Goal: Task Accomplishment & Management: Use online tool/utility

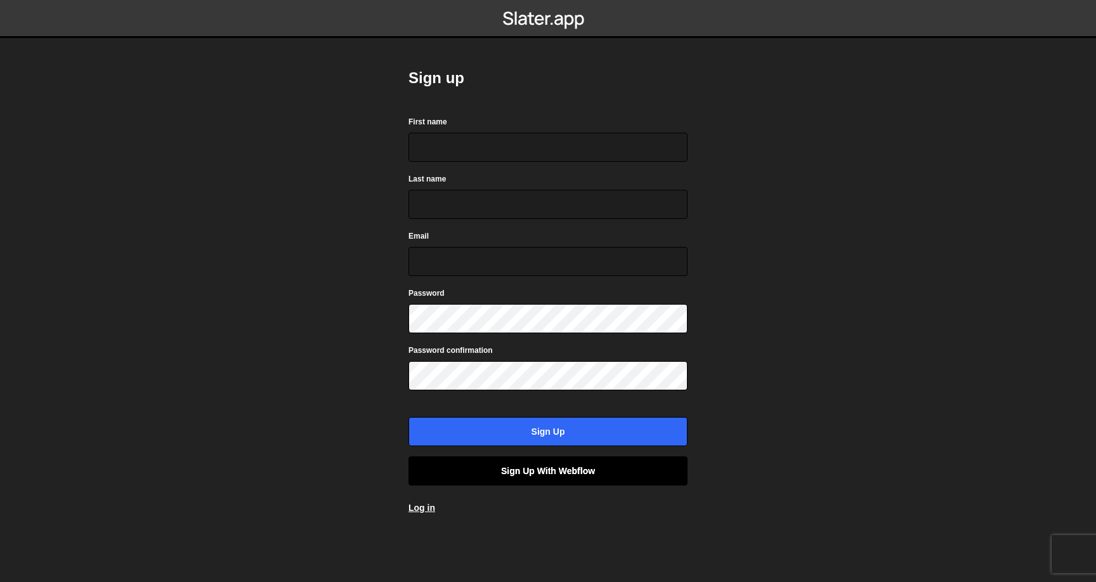
click at [517, 479] on link "Sign up with Webflow" at bounding box center [547, 470] width 279 height 29
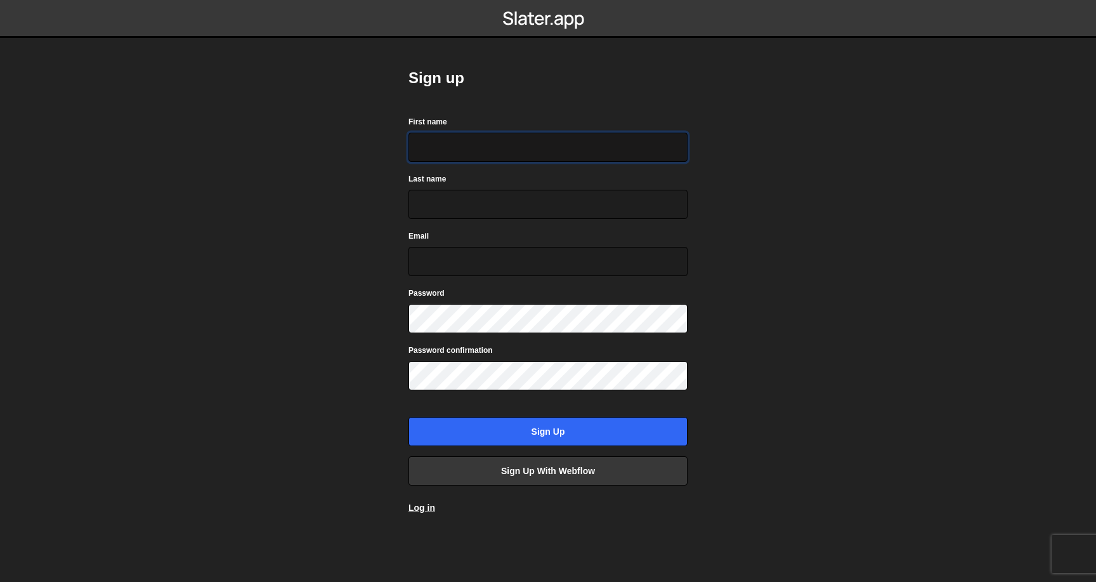
click at [463, 137] on input "First name" at bounding box center [547, 147] width 279 height 29
type input "Abdul"
type input "Rauf"
click at [452, 271] on input "rauf11.abdul@gmail.com" at bounding box center [547, 261] width 279 height 29
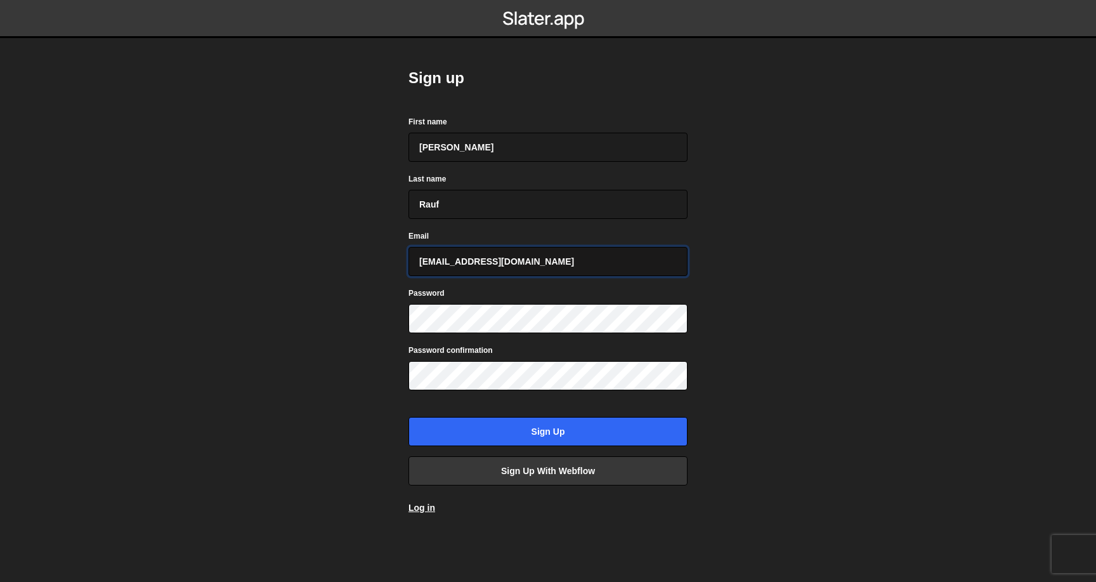
click at [452, 271] on input "rauf11.abdul@gmail.com" at bounding box center [547, 261] width 279 height 29
type input "abdul@othrwrld.studio"
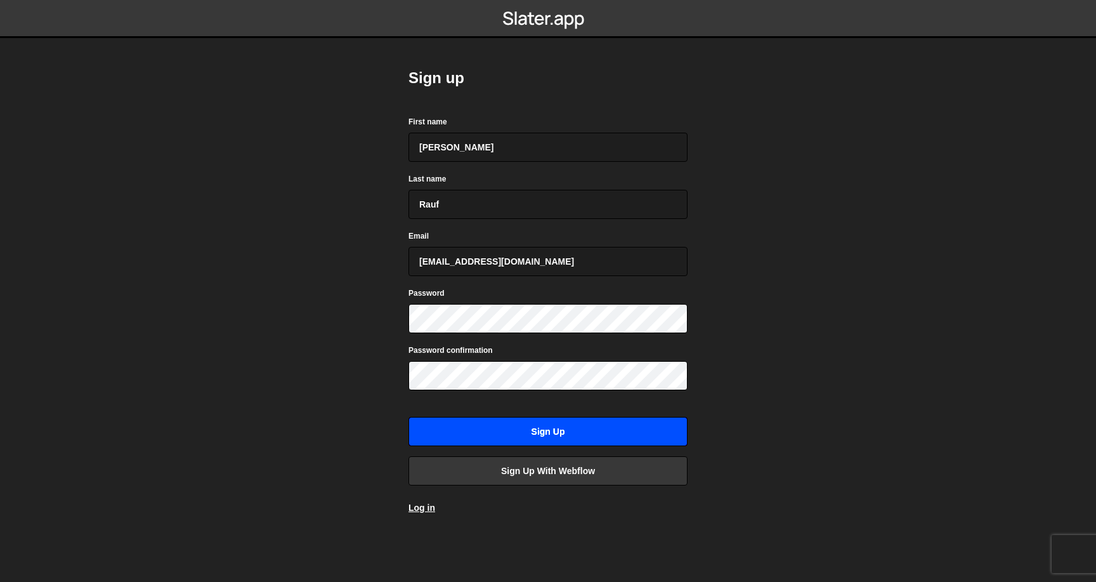
click at [500, 436] on input "Sign up" at bounding box center [547, 431] width 279 height 29
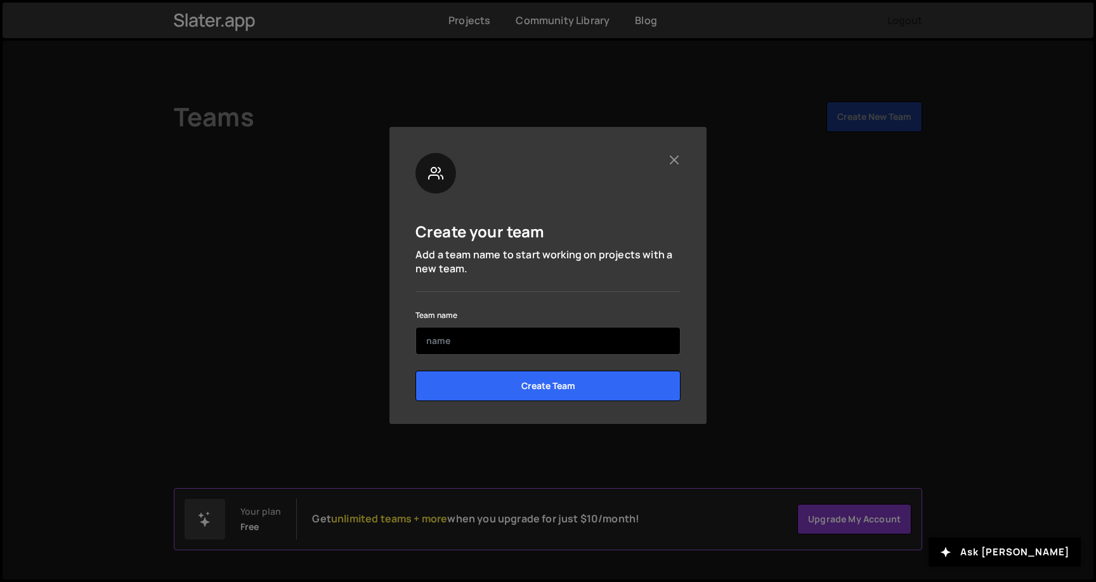
click at [513, 353] on input "text" at bounding box center [547, 341] width 265 height 28
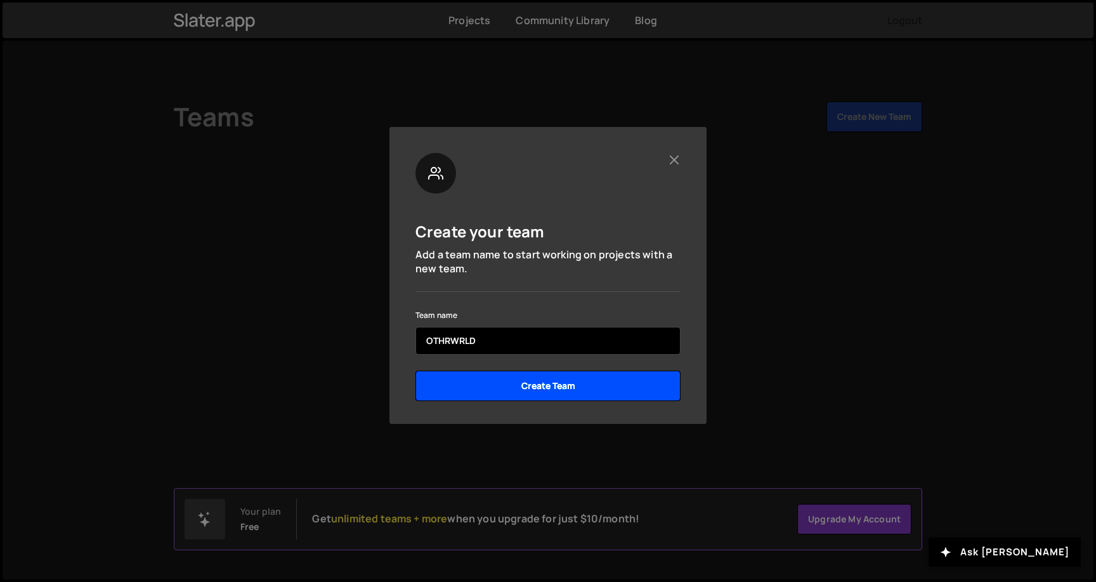
type input "OTHRWRLD"
click at [595, 394] on input "Create Team" at bounding box center [547, 385] width 265 height 30
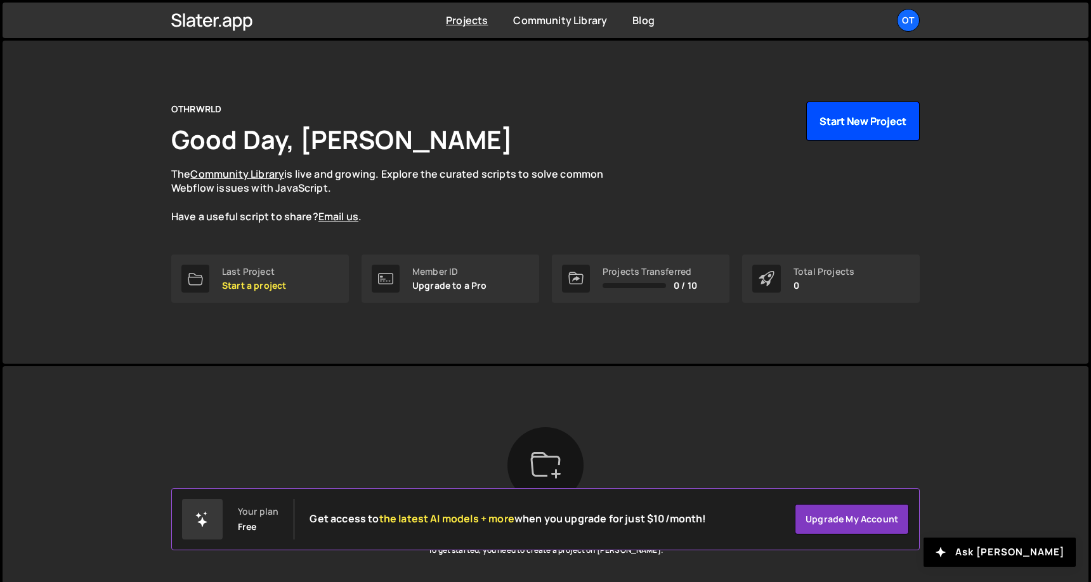
click at [828, 121] on button "Start New Project" at bounding box center [863, 120] width 114 height 39
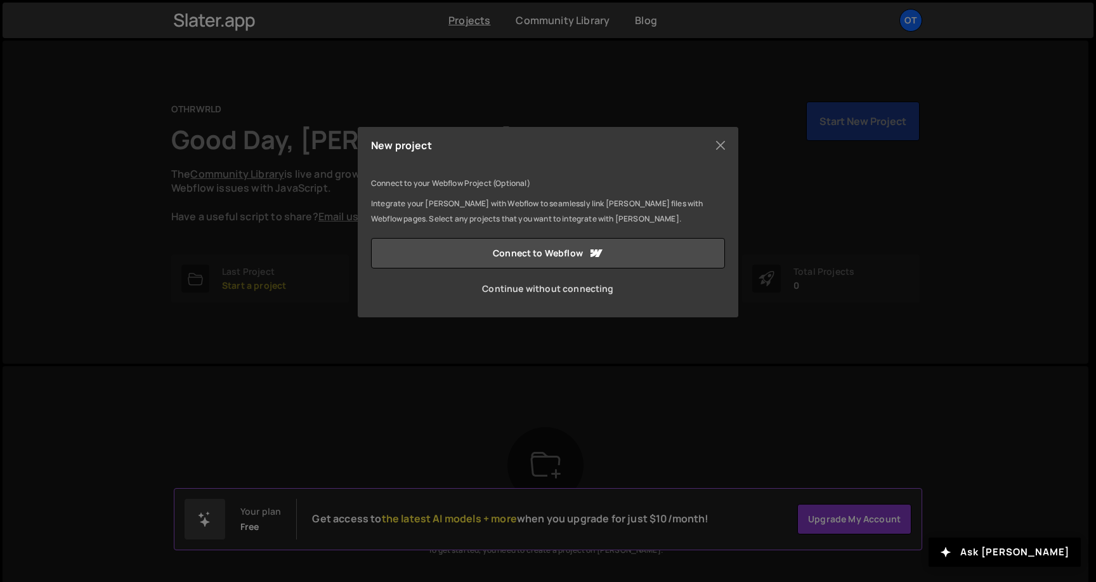
click at [561, 291] on link "Continue without connecting" at bounding box center [548, 288] width 354 height 30
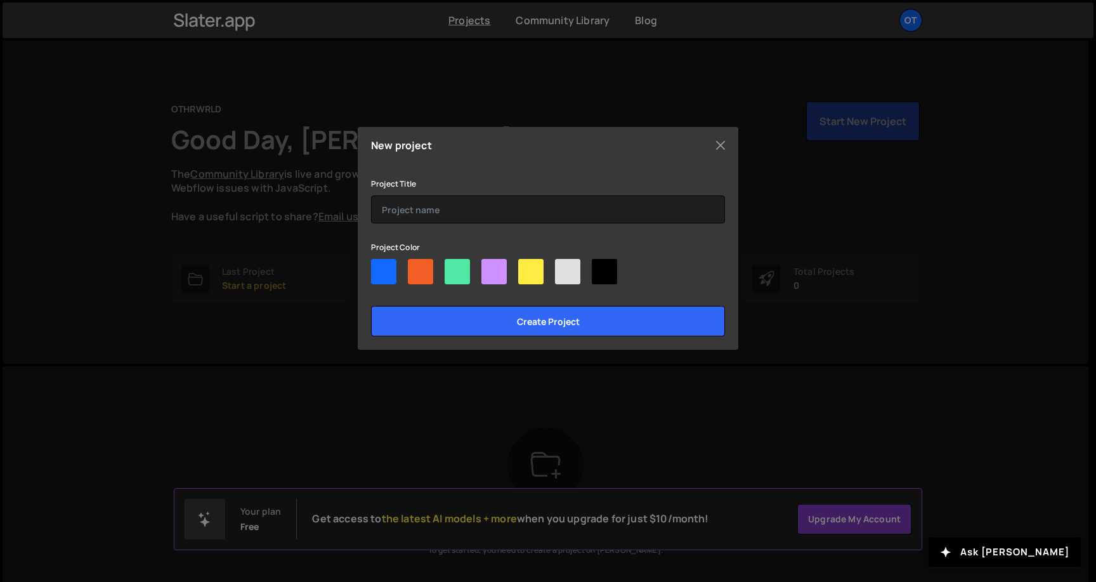
click at [458, 264] on div at bounding box center [457, 271] width 25 height 25
click at [453, 264] on input"] "radio" at bounding box center [449, 263] width 8 height 8
radio input"] "true"
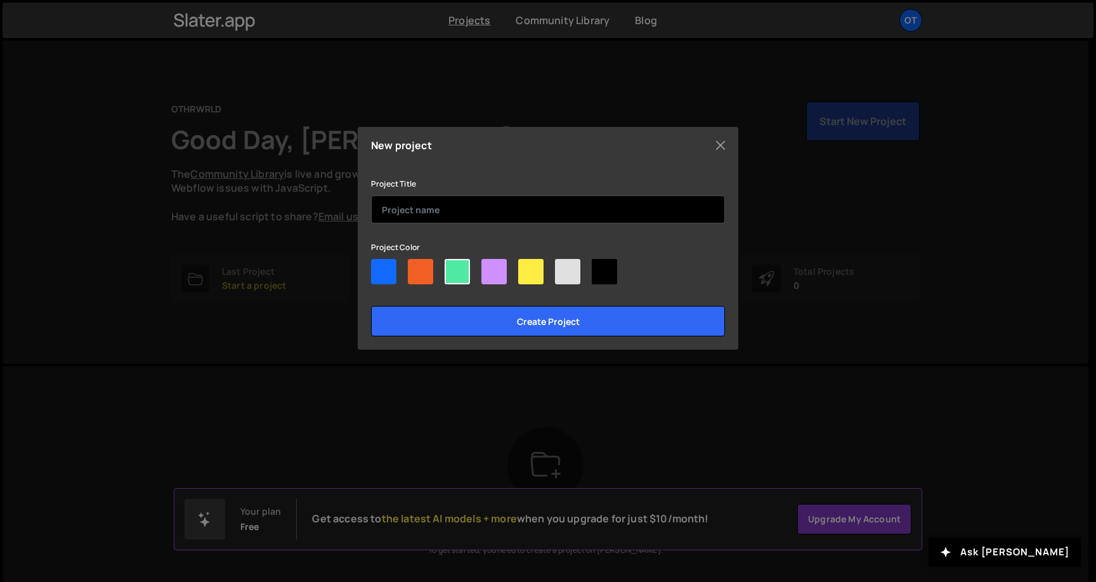
click at [443, 218] on input "text" at bounding box center [548, 209] width 354 height 28
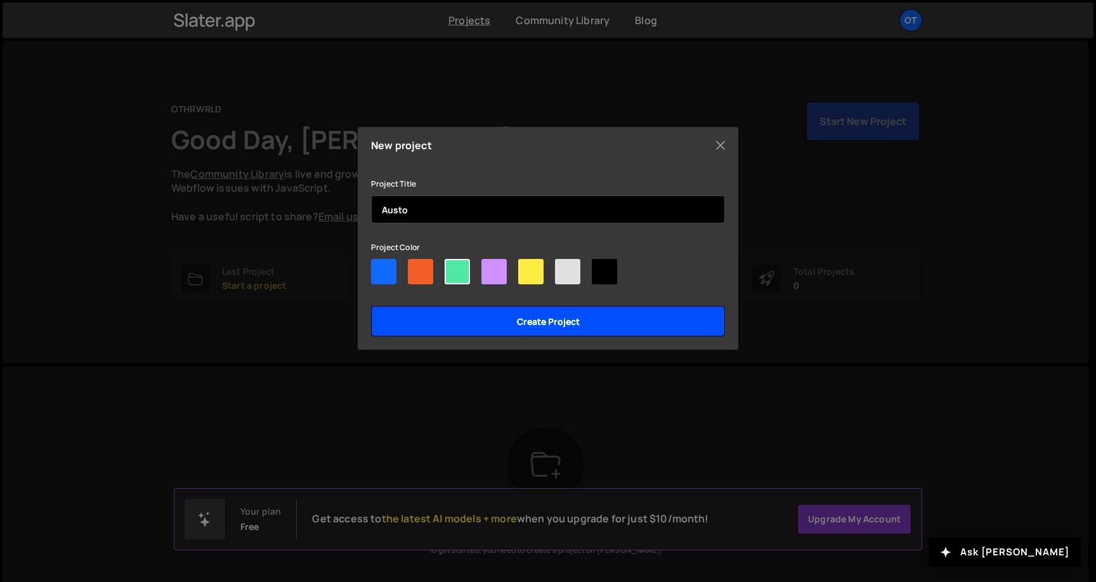
type input "Austo"
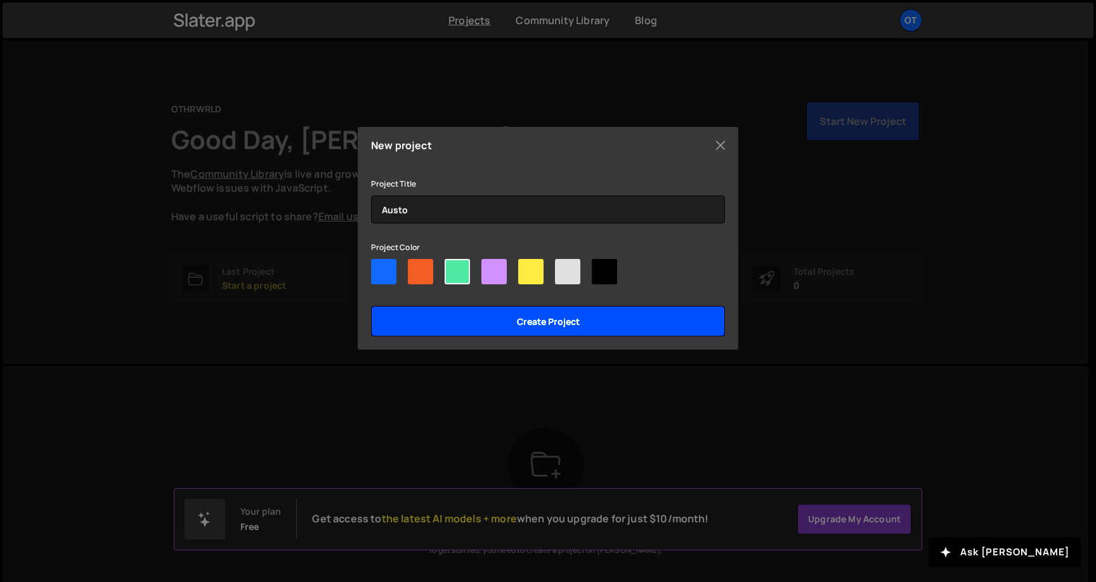
click at [554, 320] on input "Create project" at bounding box center [548, 321] width 354 height 30
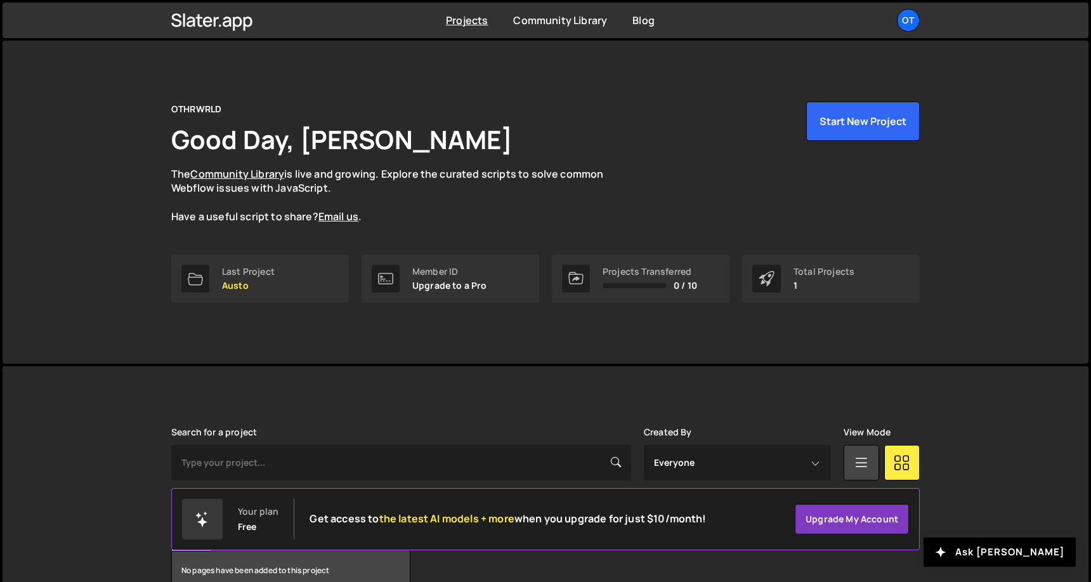
scroll to position [71, 0]
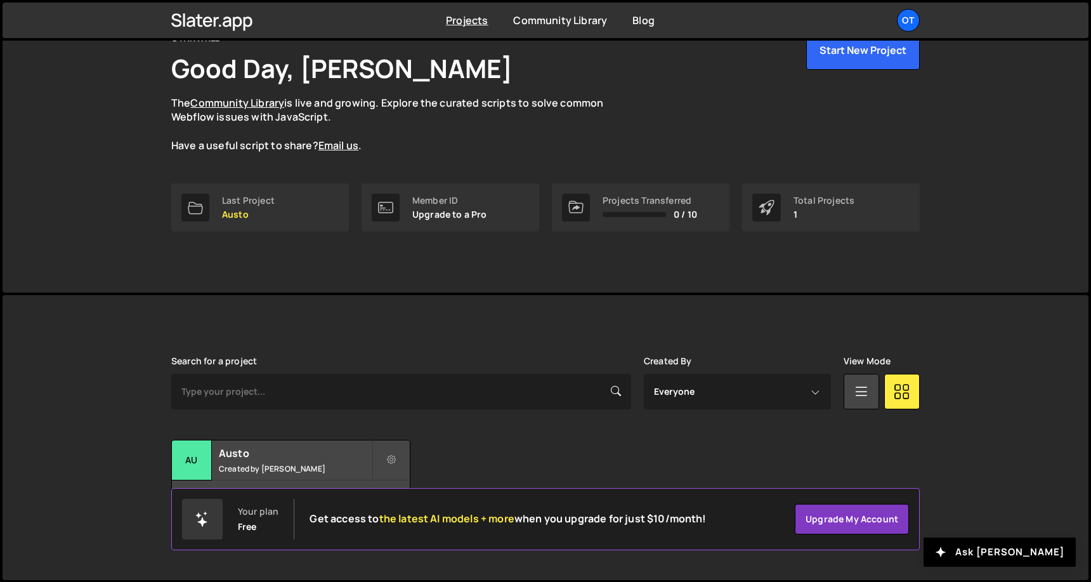
click at [148, 477] on div "[PERSON_NAME] is designed for desktop use. Please use a larger screen to access…" at bounding box center [546, 437] width 1086 height 285
click at [238, 457] on h2 "Austo" at bounding box center [295, 453] width 153 height 14
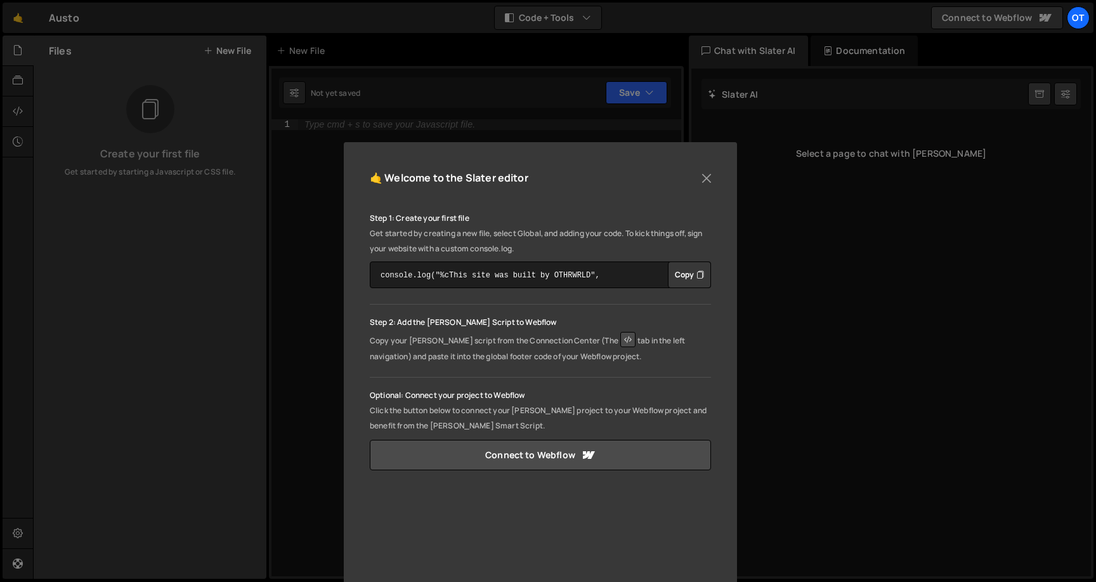
scroll to position [146, 0]
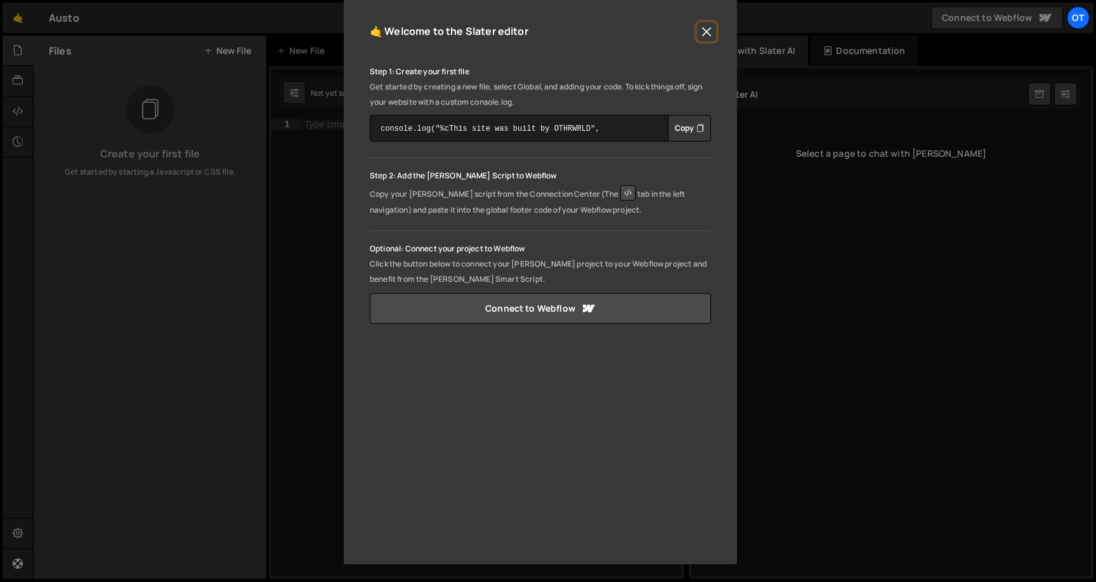
click at [706, 36] on button "Close" at bounding box center [706, 31] width 19 height 19
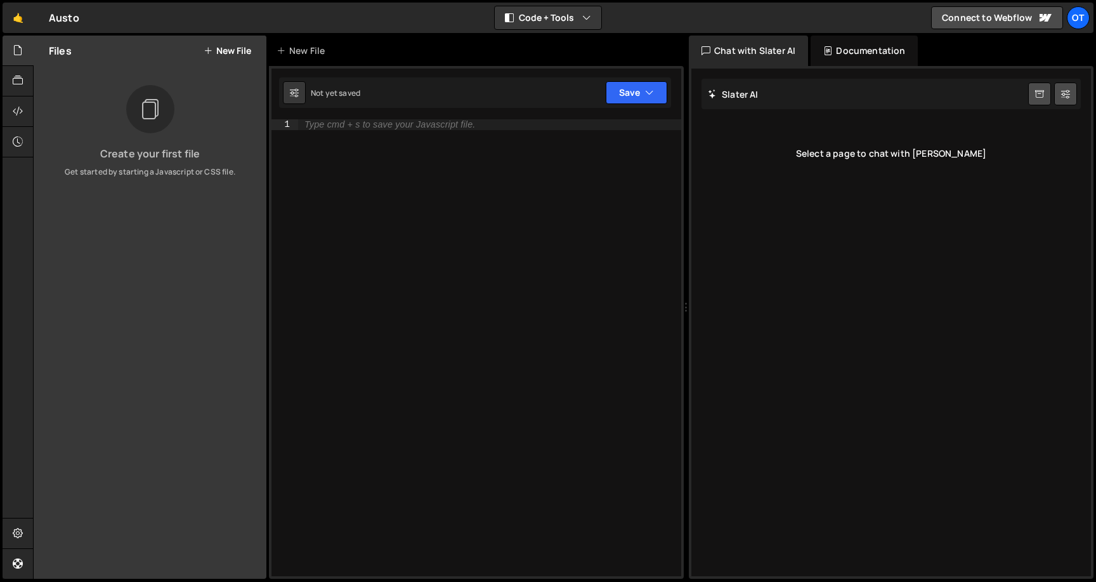
click at [779, 144] on div "Select a page to chat with Slater" at bounding box center [890, 153] width 379 height 51
click at [391, 131] on div "Type cmd + s to save your Javascript file." at bounding box center [489, 358] width 383 height 478
click at [650, 88] on icon "button" at bounding box center [649, 92] width 9 height 13
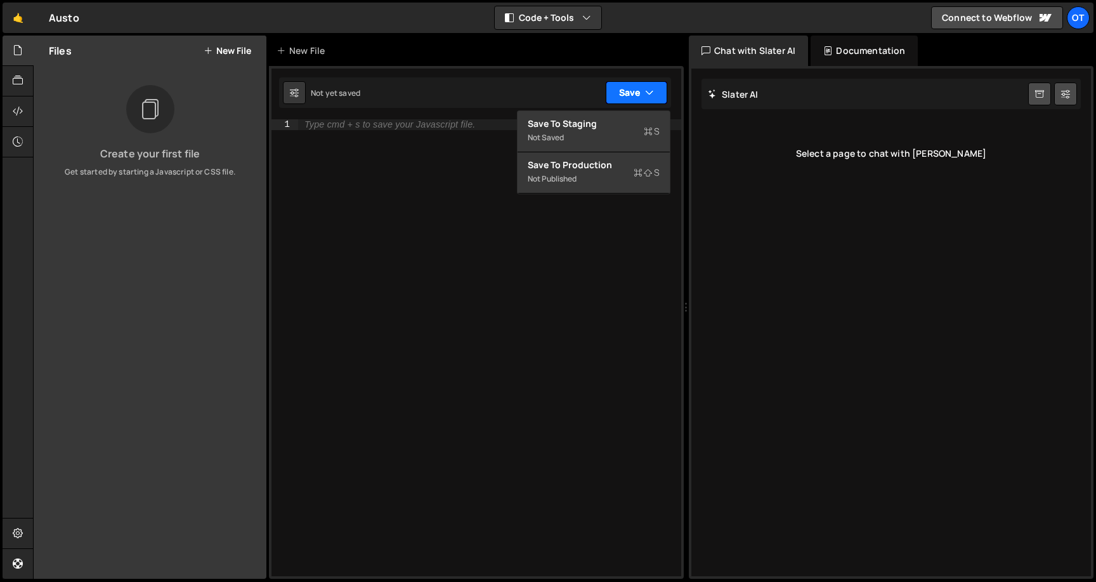
click at [650, 88] on icon "button" at bounding box center [649, 92] width 9 height 13
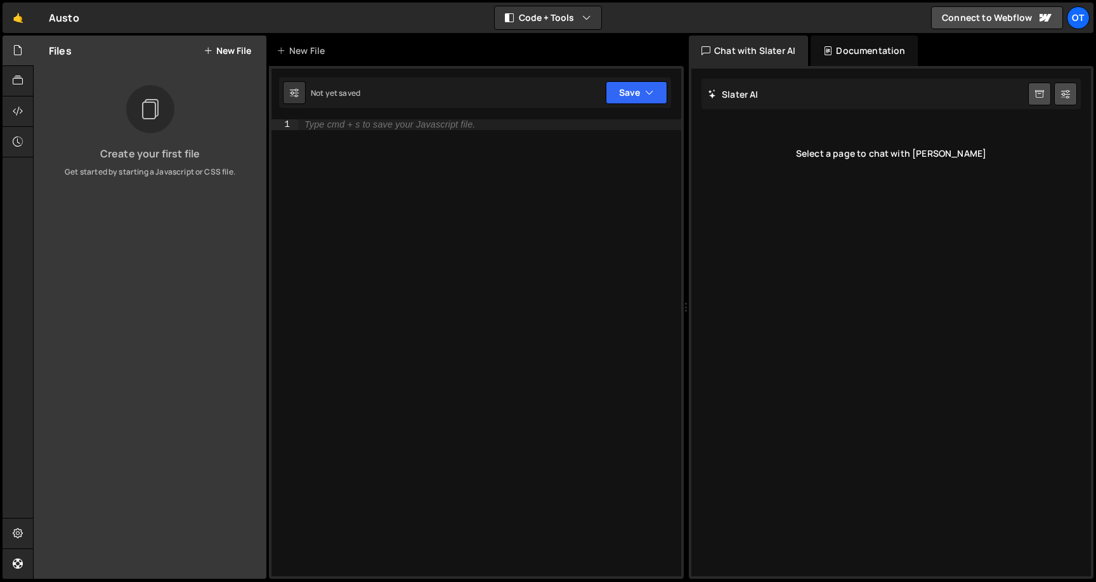
click at [231, 50] on button "New File" at bounding box center [228, 51] width 48 height 10
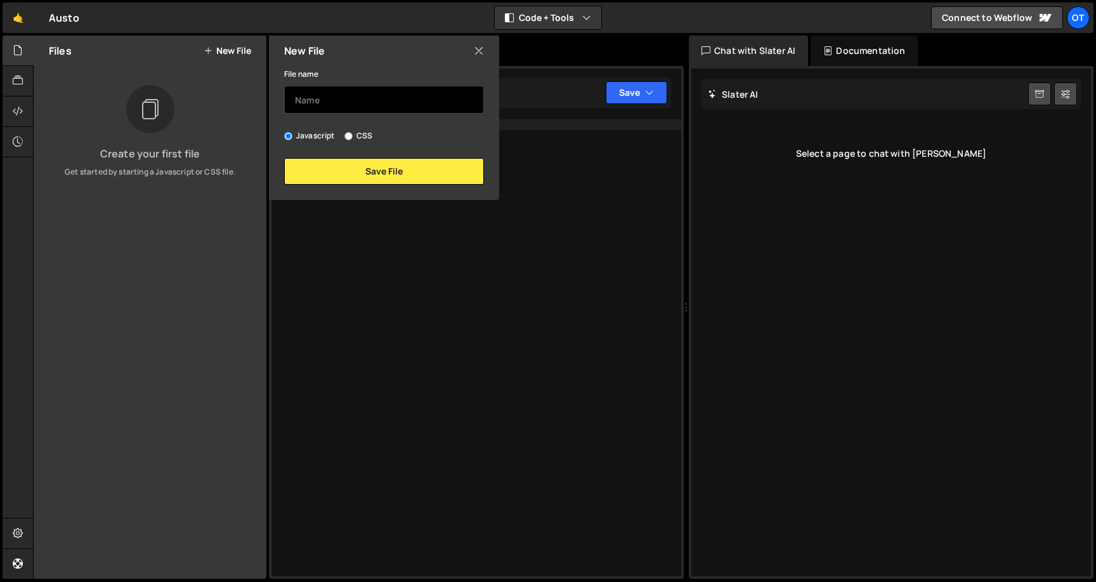
click at [322, 105] on input "text" at bounding box center [384, 100] width 200 height 28
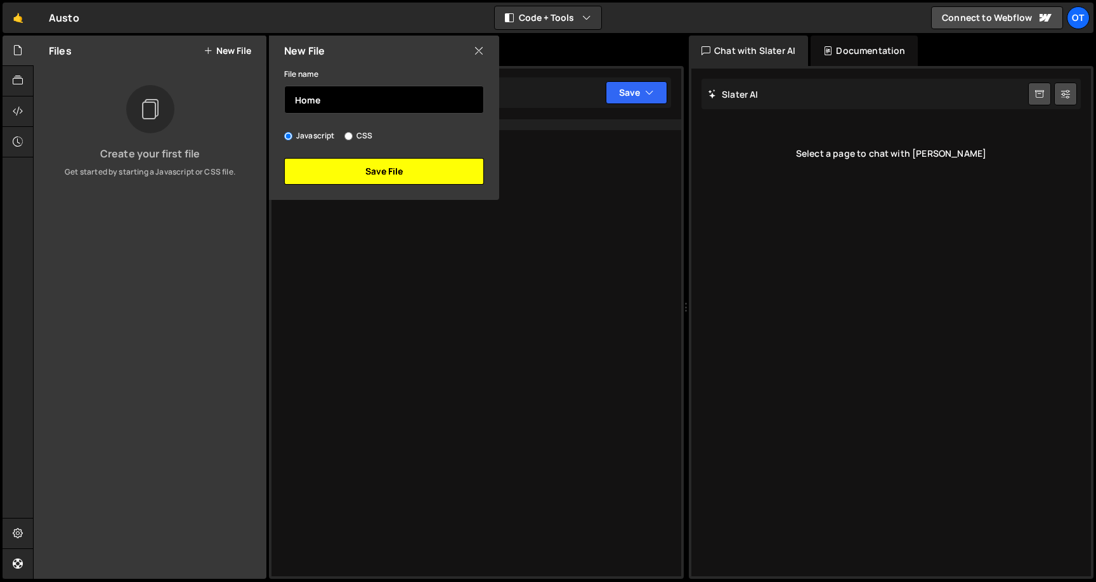
type input "Home"
click at [412, 164] on button "Save File" at bounding box center [384, 171] width 200 height 27
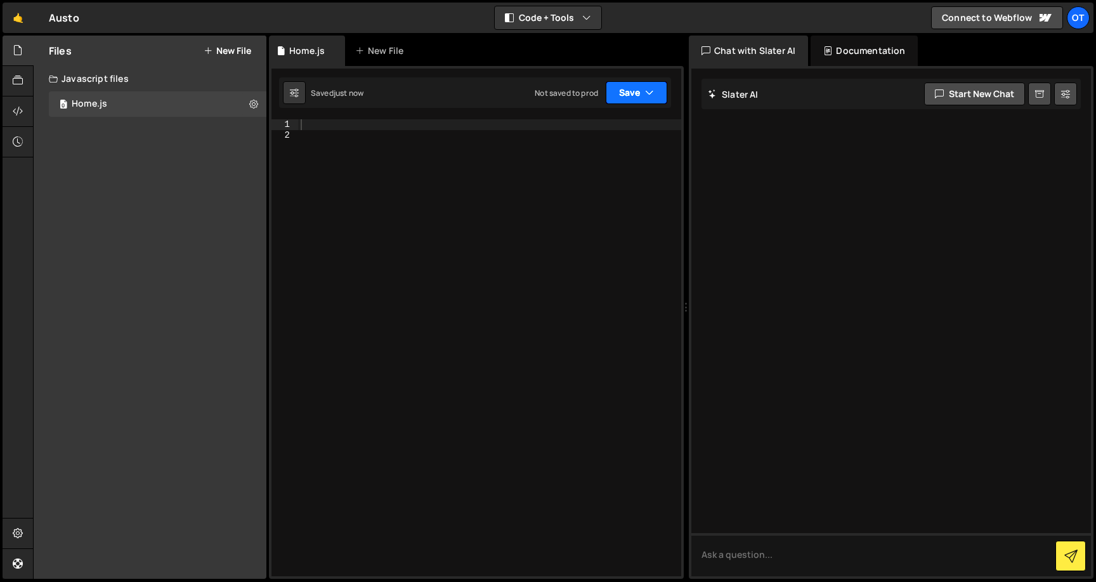
click at [647, 90] on icon "button" at bounding box center [649, 92] width 9 height 13
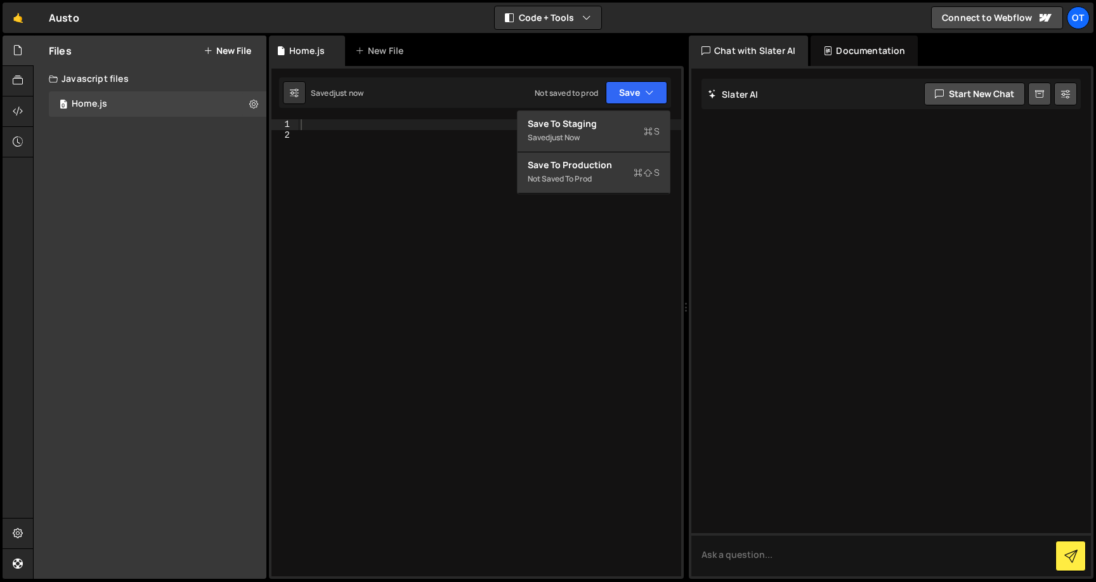
click at [375, 192] on div at bounding box center [489, 358] width 383 height 478
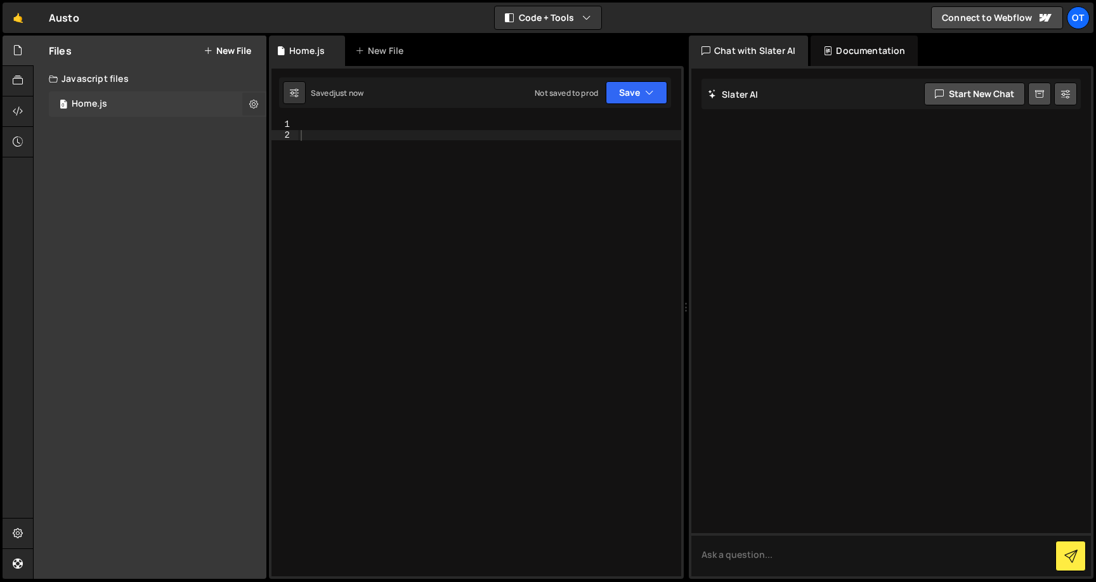
click at [250, 105] on icon at bounding box center [253, 104] width 9 height 12
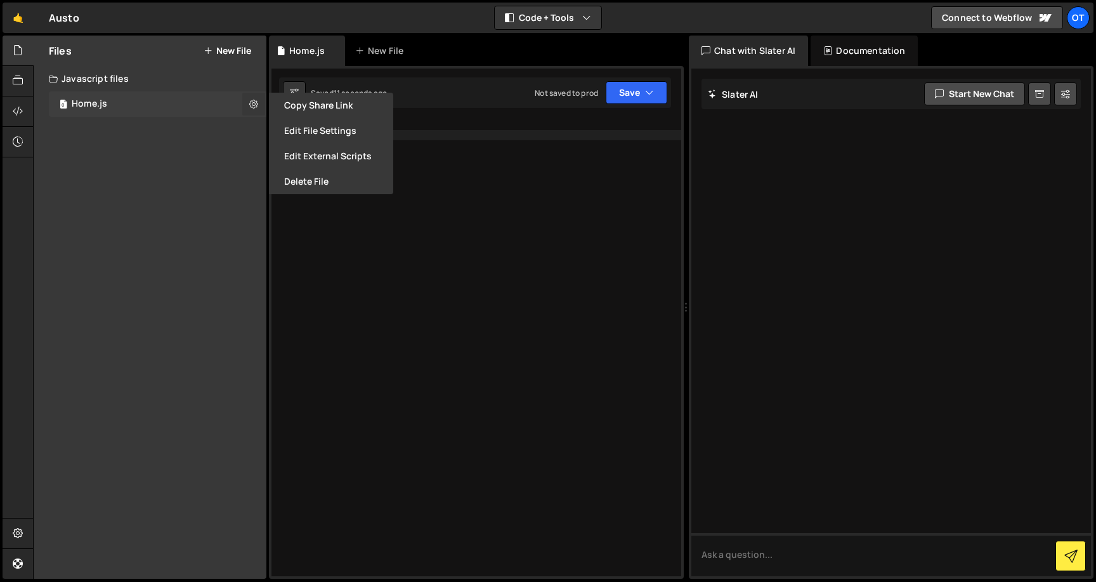
click at [250, 105] on icon at bounding box center [253, 104] width 9 height 12
click at [231, 131] on div "Files New File Create your first file Get started by starting a Javascript or C…" at bounding box center [150, 307] width 233 height 543
click at [264, 129] on div "Files New File Create your first file Get started by starting a Javascript or C…" at bounding box center [150, 307] width 233 height 543
click at [257, 97] on button at bounding box center [253, 104] width 23 height 23
click at [5, 77] on div at bounding box center [18, 81] width 31 height 30
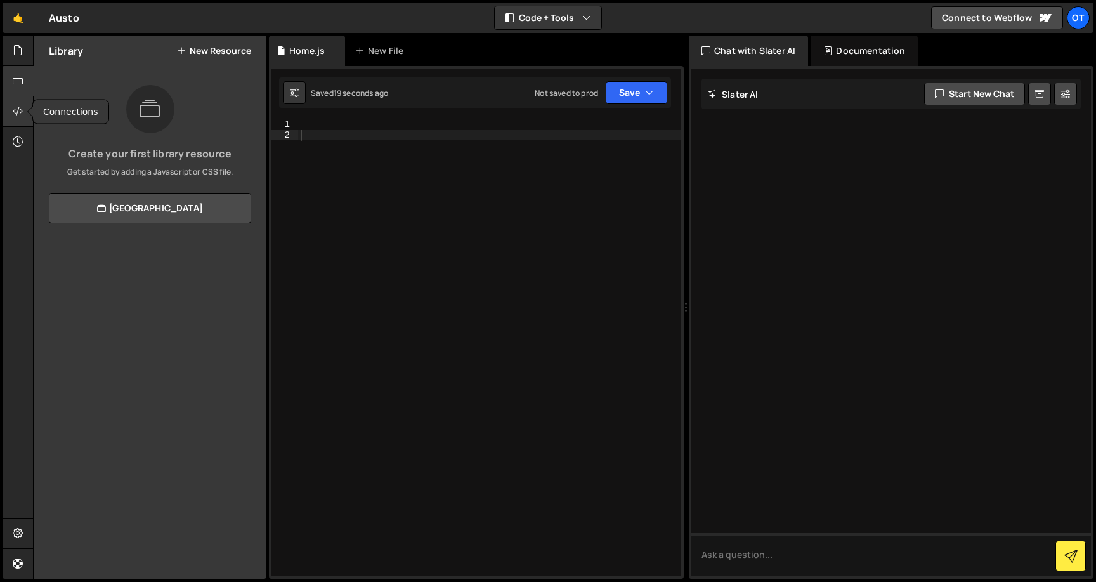
click at [17, 103] on div at bounding box center [18, 111] width 31 height 30
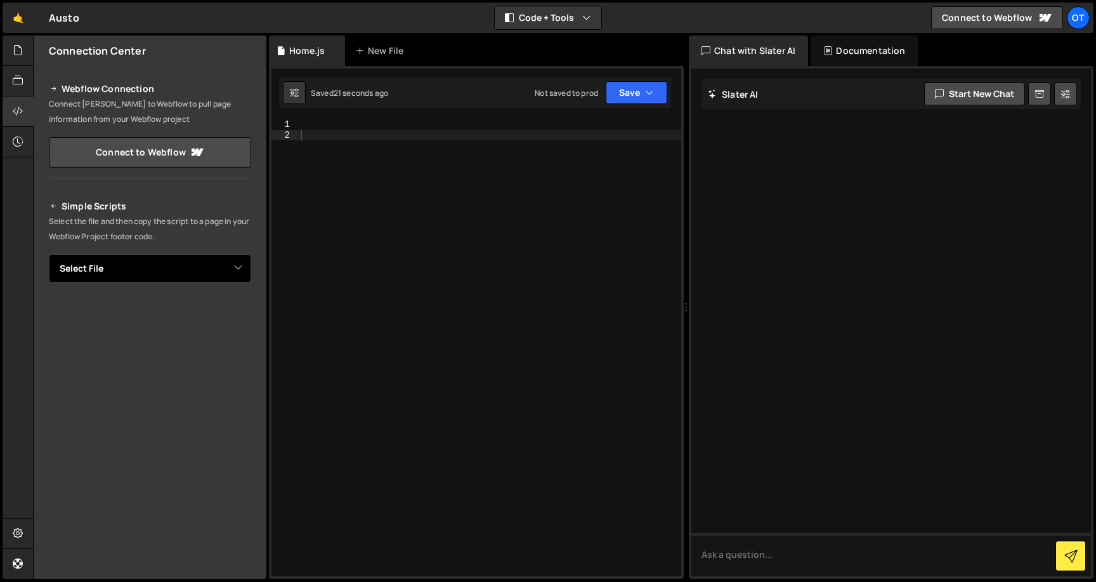
click at [160, 264] on select "Select File Home.js" at bounding box center [150, 268] width 202 height 28
select select "48499"
click at [49, 254] on select "Select File Home.js" at bounding box center [150, 268] width 202 height 28
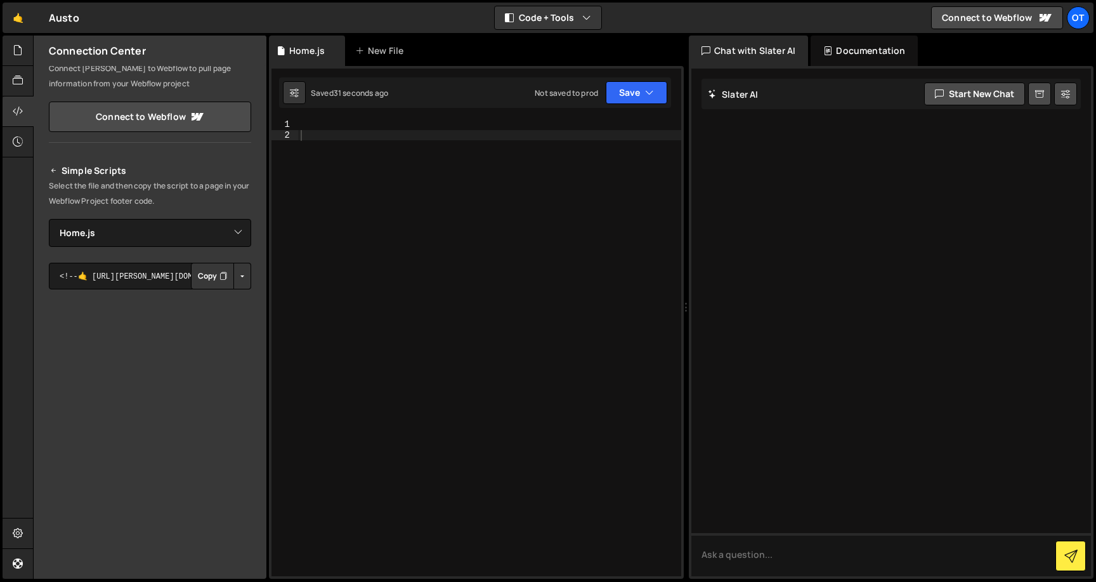
click at [242, 275] on button "Button group with nested dropdown" at bounding box center [242, 276] width 18 height 27
click at [201, 274] on button "Copy" at bounding box center [212, 276] width 43 height 27
click at [23, 523] on div at bounding box center [18, 533] width 31 height 30
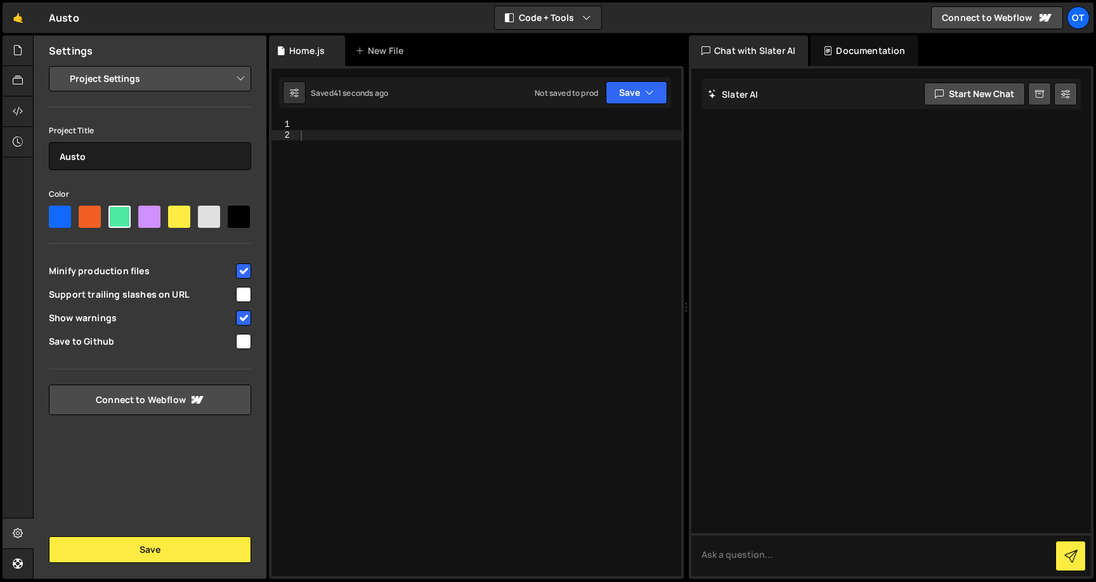
click at [94, 86] on select "Project Settings Code Editor Settings Chat Settings" at bounding box center [153, 79] width 186 height 28
click at [60, 65] on select "Project Settings Code Editor Settings Chat Settings" at bounding box center [153, 79] width 186 height 28
click at [21, 64] on div at bounding box center [18, 51] width 31 height 30
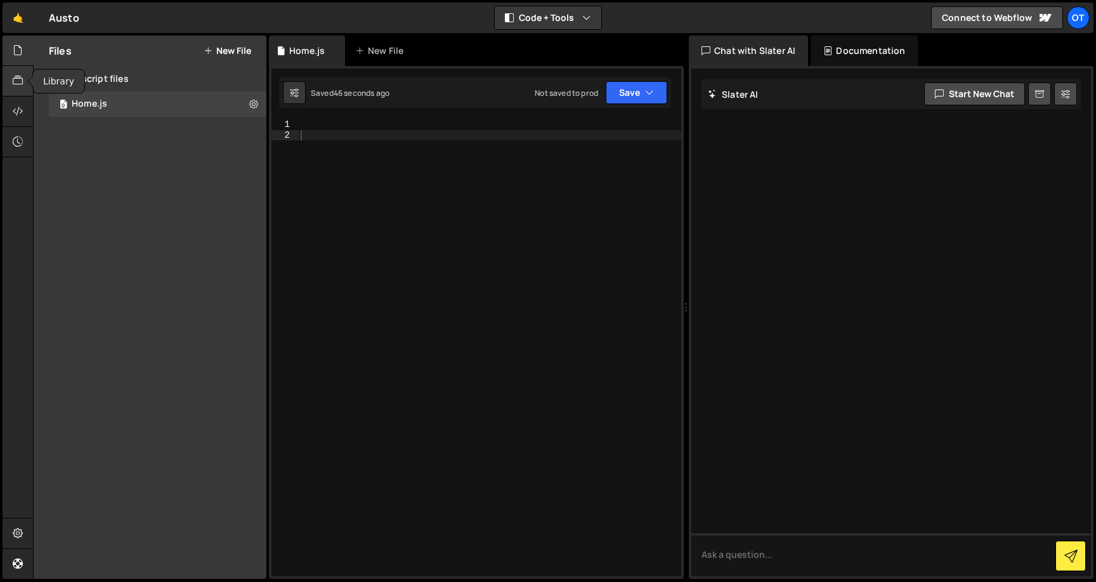
click at [7, 86] on div at bounding box center [18, 81] width 31 height 30
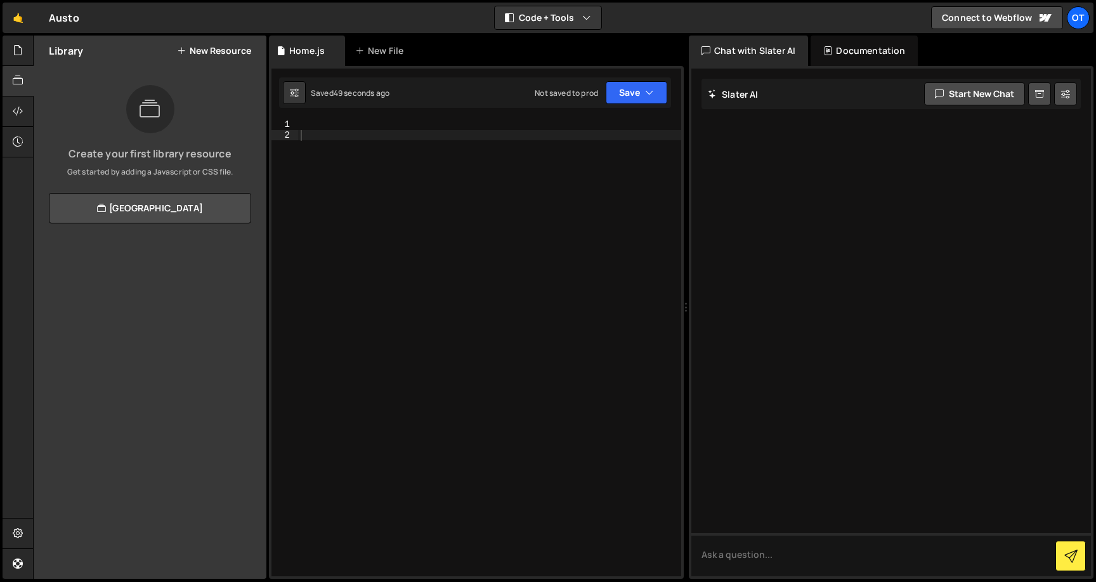
click at [203, 57] on div "Library New Resource" at bounding box center [150, 51] width 233 height 30
click at [172, 212] on link "[GEOGRAPHIC_DATA]" at bounding box center [150, 208] width 202 height 30
click at [18, 57] on icon at bounding box center [18, 50] width 10 height 14
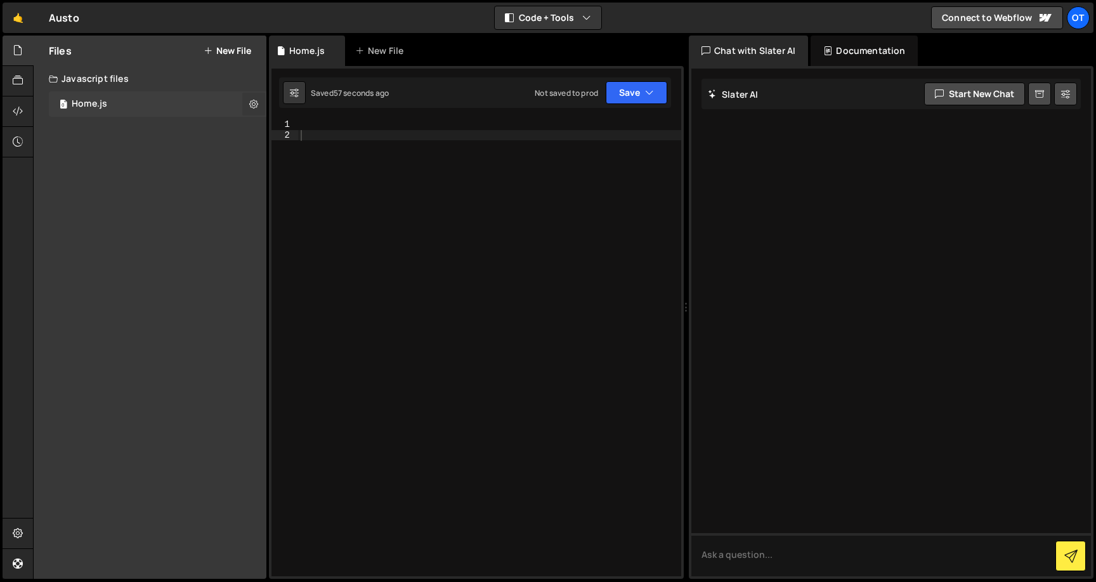
click at [252, 99] on icon at bounding box center [253, 104] width 9 height 12
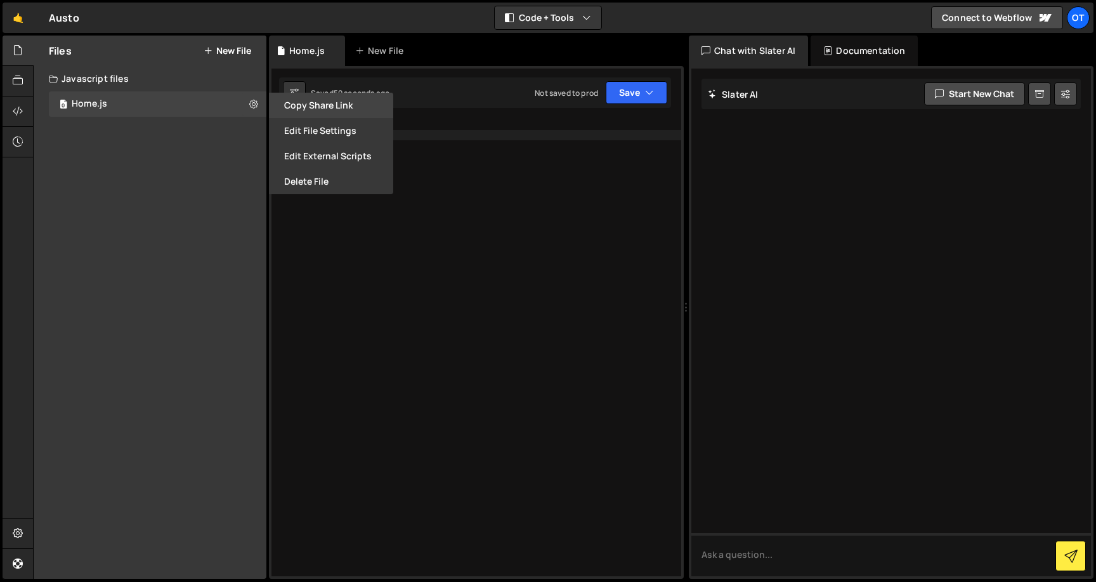
click at [279, 108] on button "Copy share link" at bounding box center [331, 105] width 124 height 25
click at [327, 178] on button "Delete File" at bounding box center [331, 181] width 124 height 25
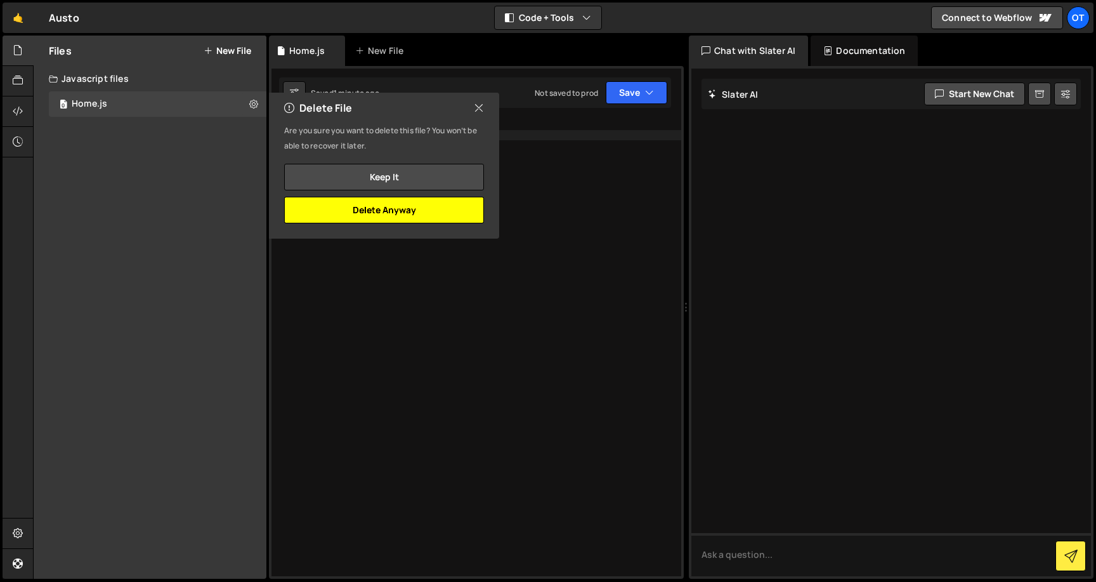
click at [342, 204] on button "Delete Anyway" at bounding box center [384, 210] width 200 height 27
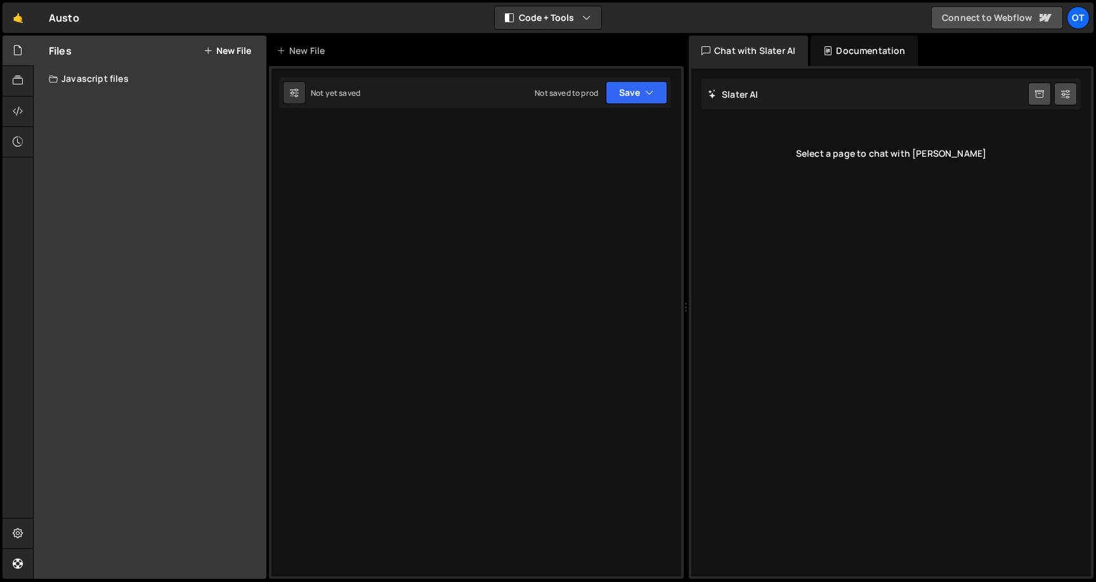
click at [987, 16] on link "Connect to Webflow" at bounding box center [997, 17] width 132 height 23
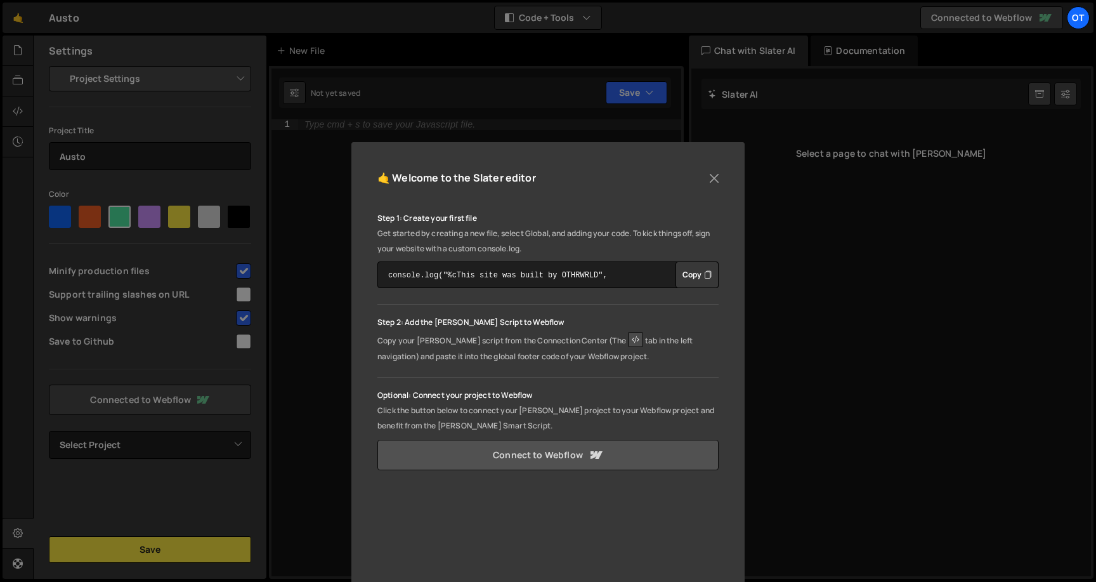
click at [579, 464] on link "Connect to Webflow" at bounding box center [547, 454] width 341 height 30
click at [711, 179] on button "Close" at bounding box center [714, 178] width 19 height 19
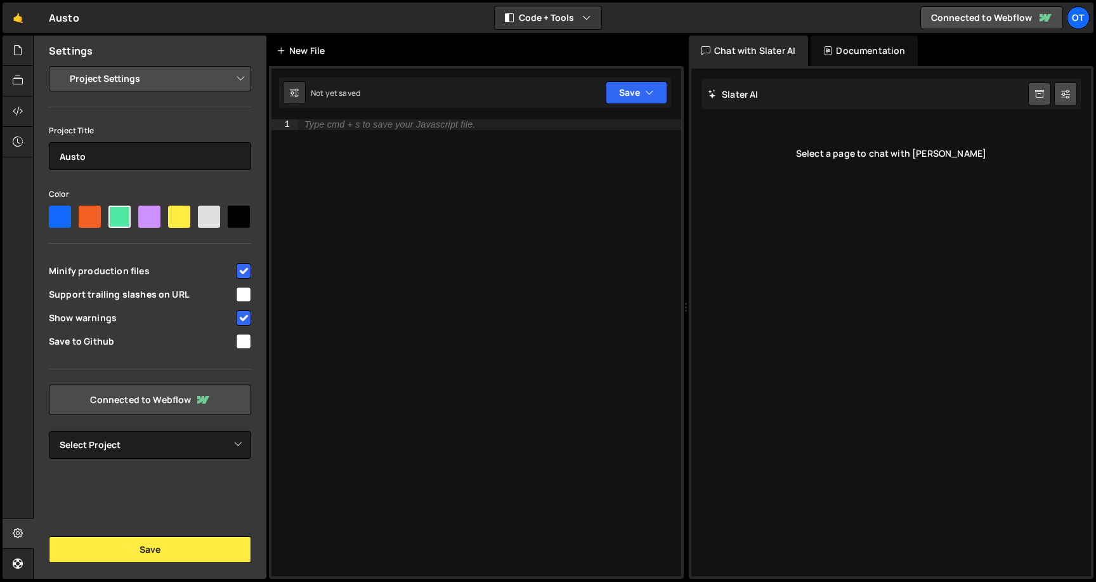
click at [299, 53] on div "New File" at bounding box center [302, 50] width 53 height 13
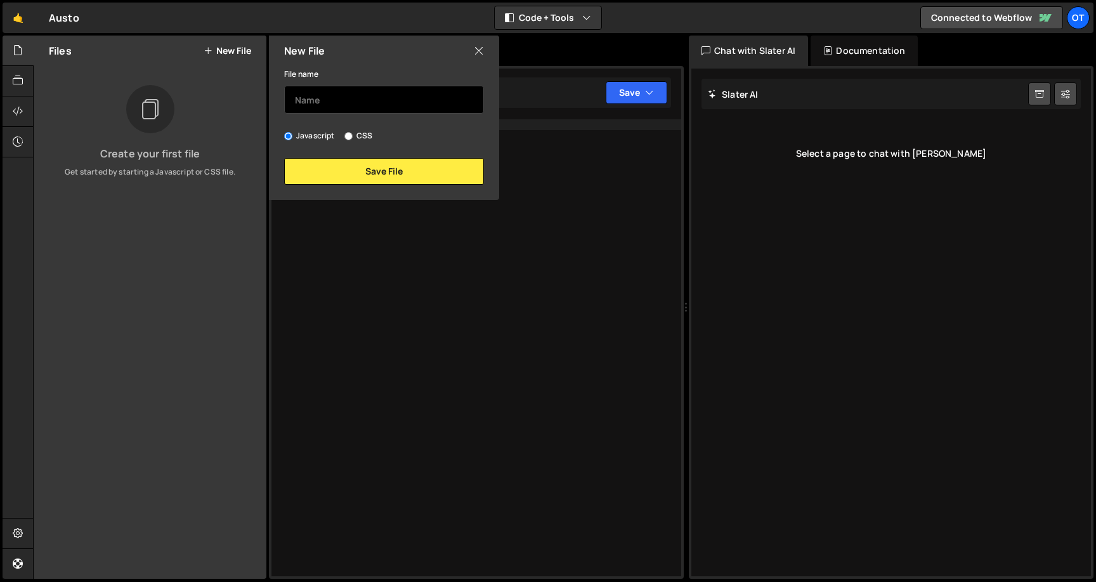
click at [304, 101] on input "text" at bounding box center [384, 100] width 200 height 28
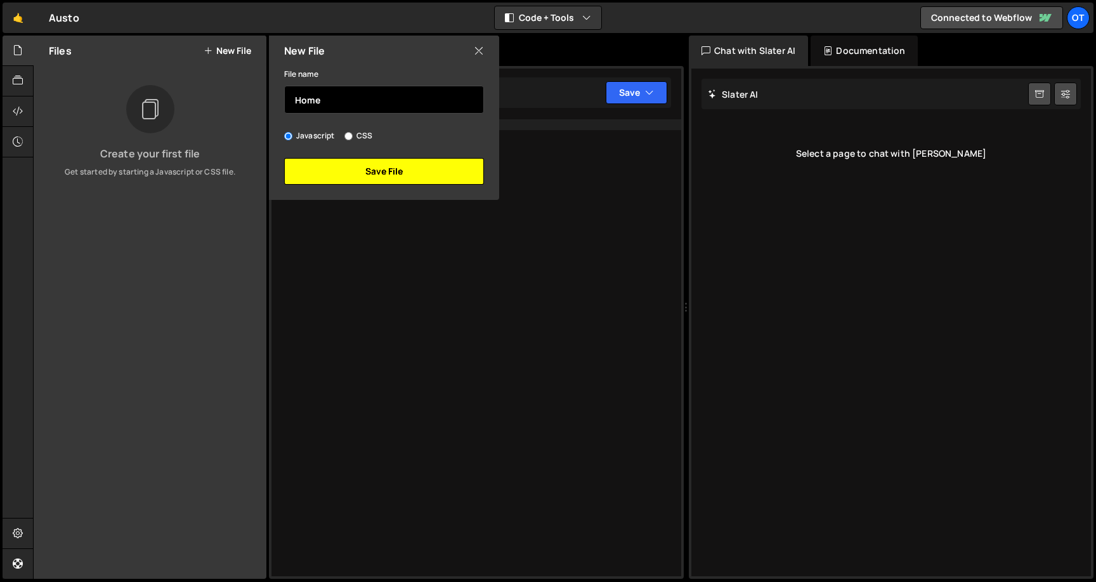
type input "Home"
click at [376, 168] on button "Save File" at bounding box center [384, 171] width 200 height 27
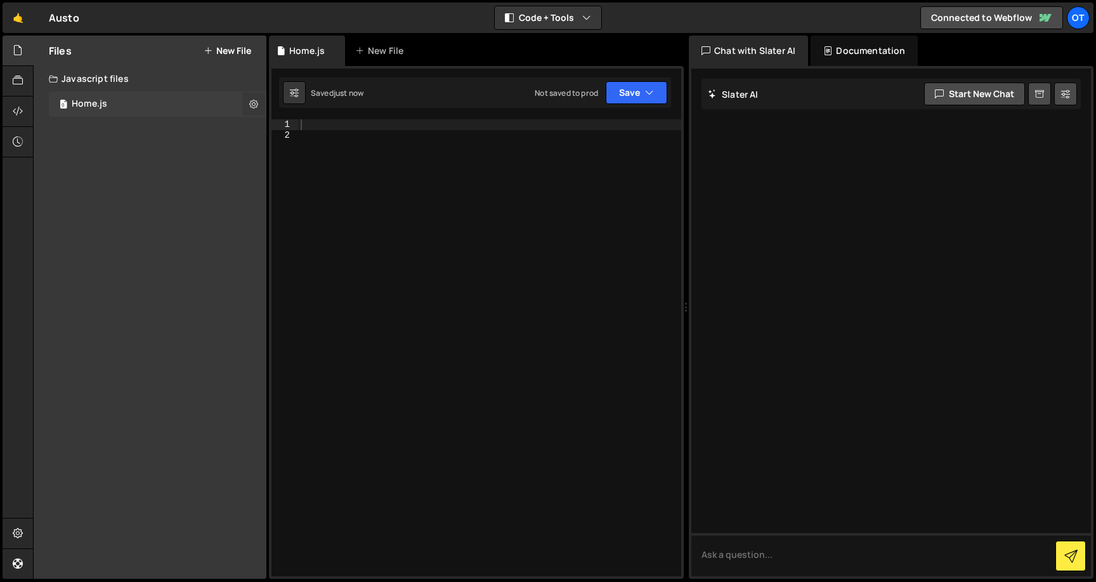
click at [260, 104] on button at bounding box center [253, 104] width 23 height 23
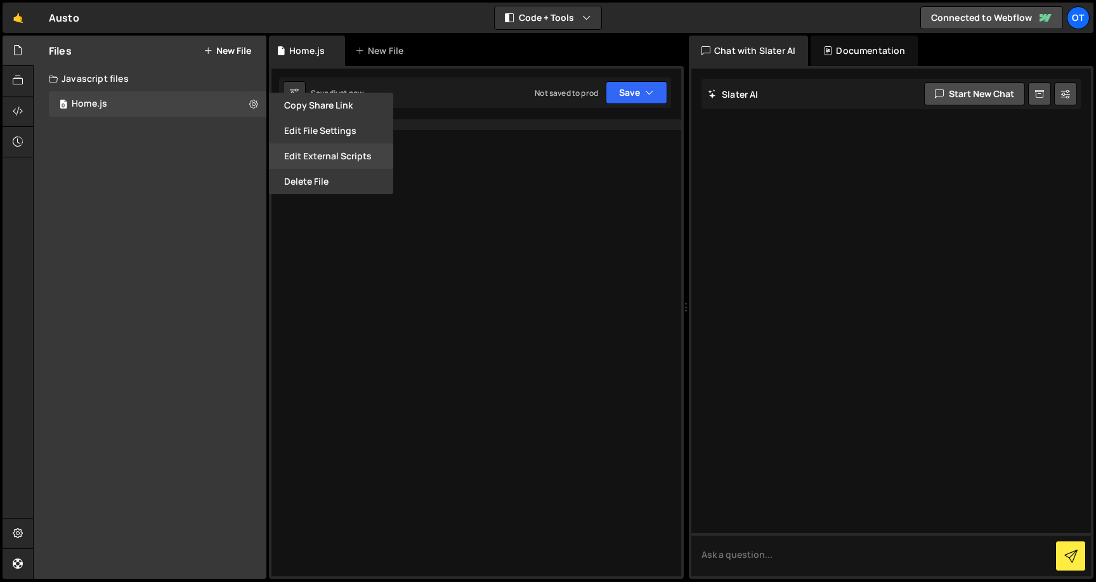
click at [290, 156] on button "Edit External Scripts" at bounding box center [331, 155] width 124 height 25
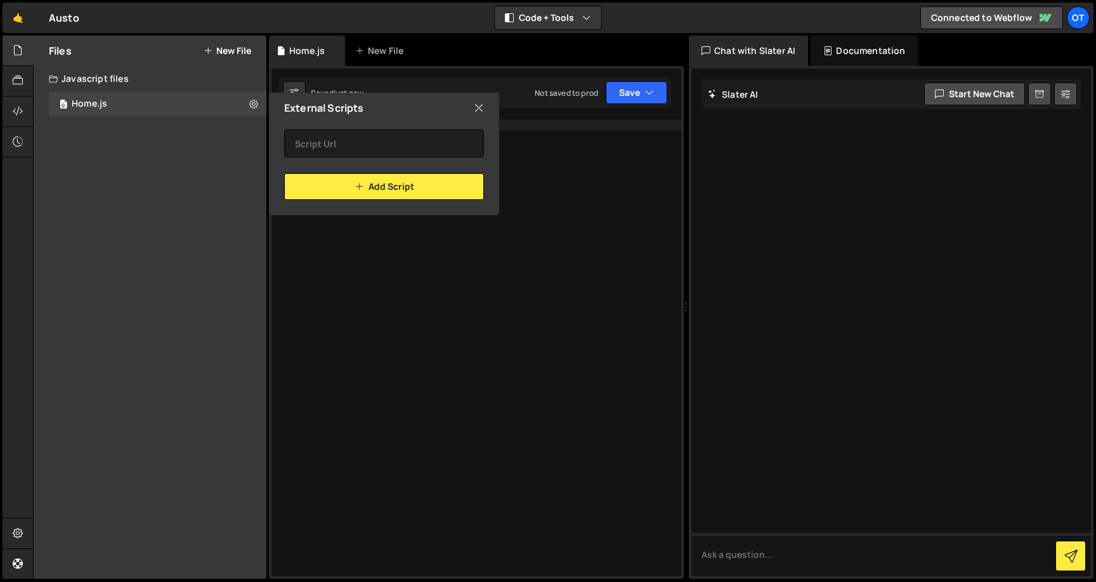
click at [476, 110] on icon at bounding box center [479, 108] width 10 height 14
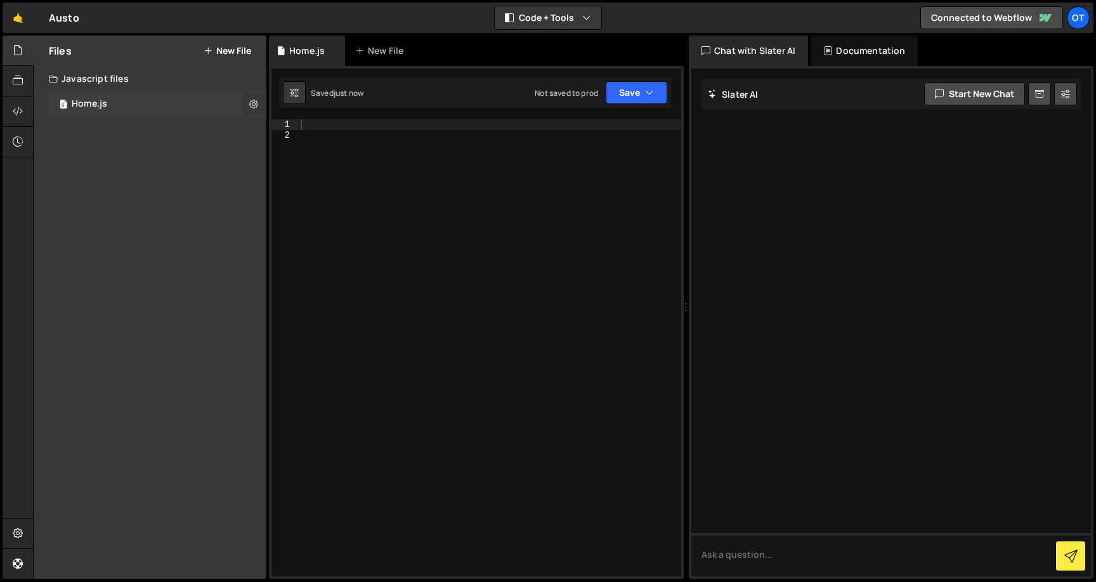
click at [253, 110] on button at bounding box center [253, 104] width 23 height 23
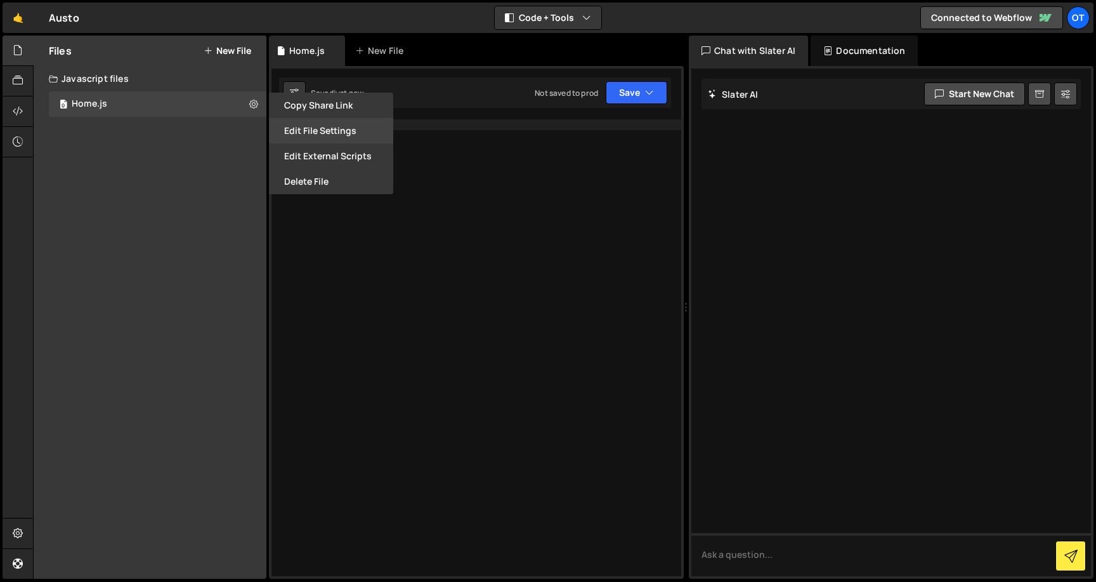
click at [285, 124] on button "Edit File Settings" at bounding box center [331, 130] width 124 height 25
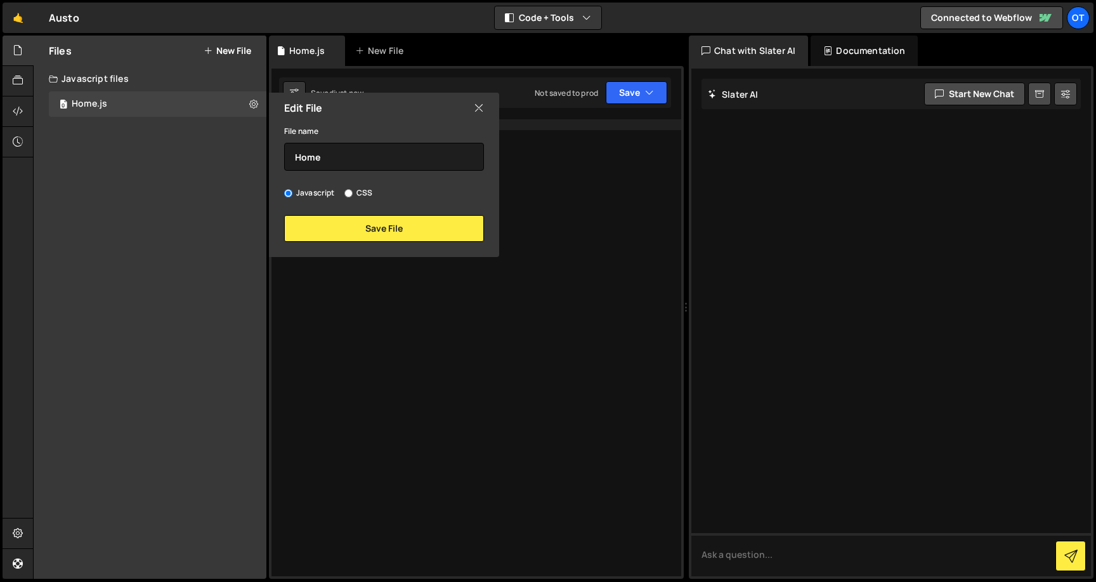
click at [479, 107] on icon at bounding box center [479, 108] width 10 height 14
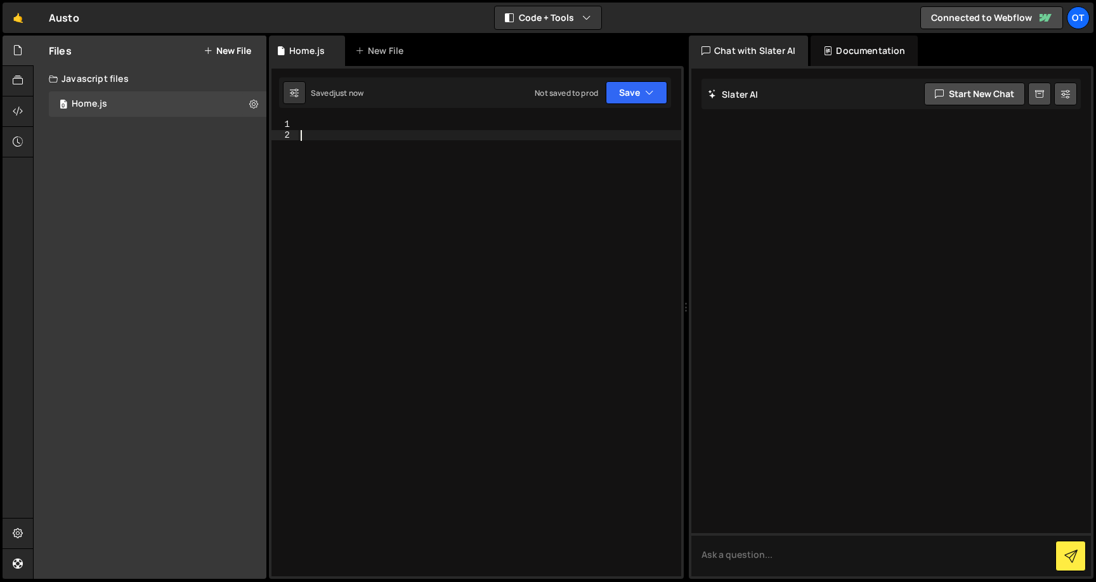
click at [382, 168] on div at bounding box center [489, 358] width 383 height 478
click at [408, 265] on div "console . log ( "hello" )" at bounding box center [489, 358] width 383 height 478
type textarea "console.log("hello")"
click at [1038, 17] on icon at bounding box center [1044, 17] width 15 height 15
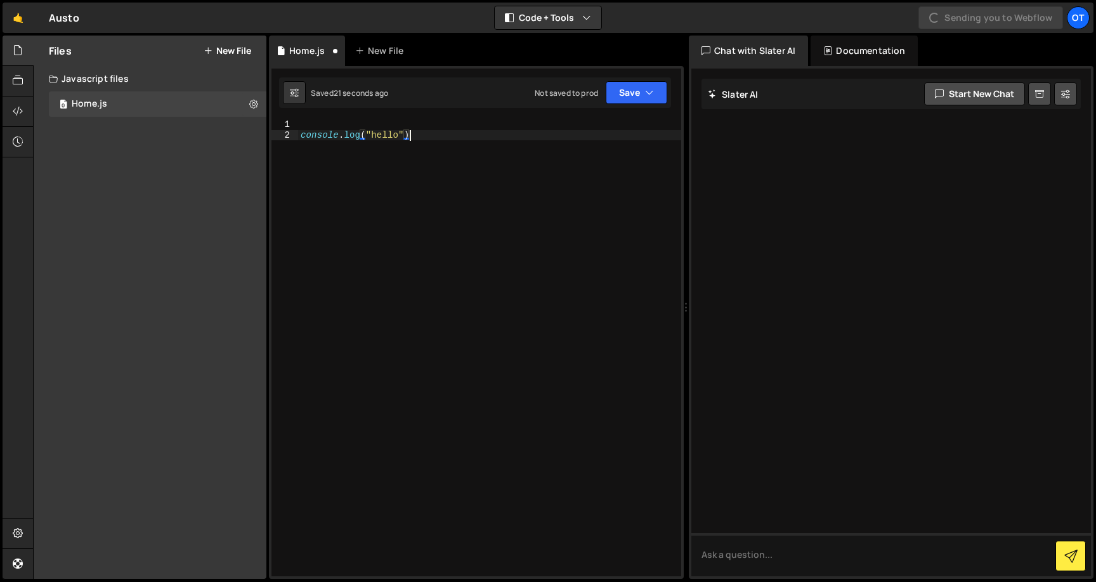
click at [493, 184] on div "console . log ( "hello" )" at bounding box center [489, 358] width 383 height 478
click at [654, 91] on button "Save" at bounding box center [637, 92] width 62 height 23
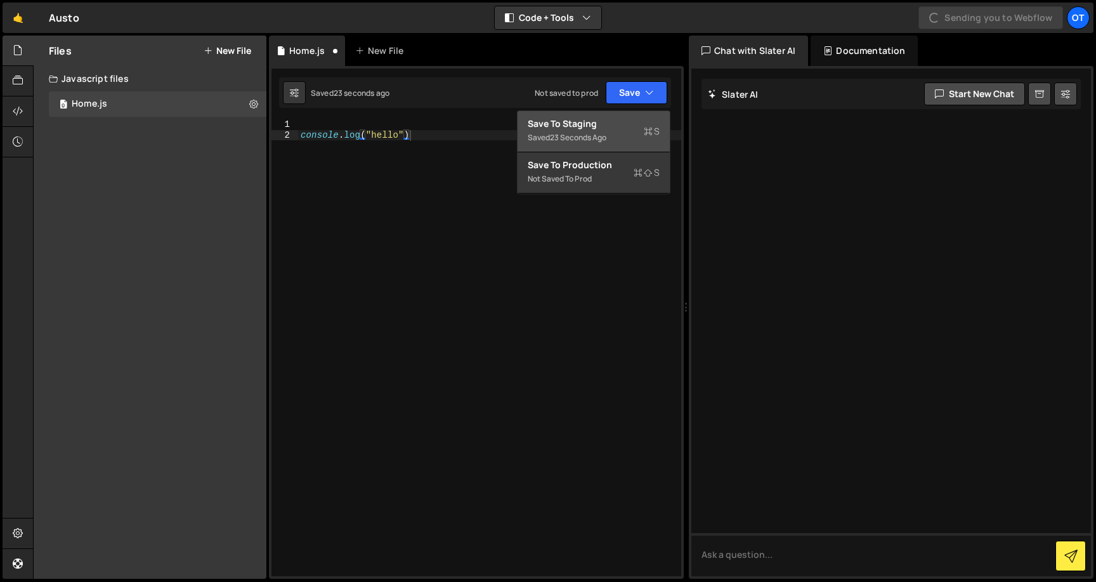
click at [601, 122] on div "Save to Staging S" at bounding box center [594, 123] width 132 height 13
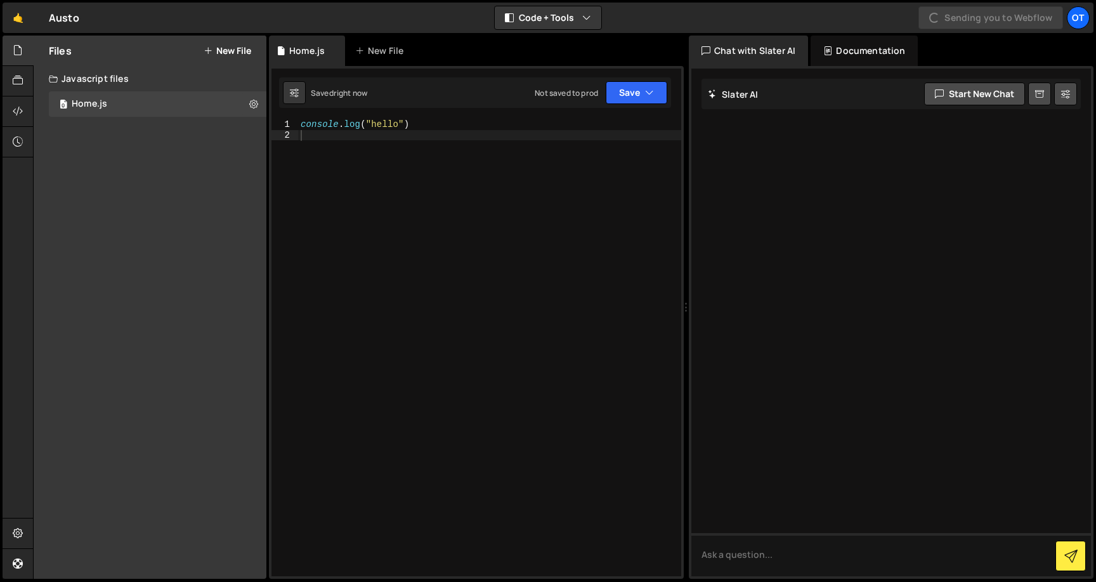
click at [422, 161] on div "console . log ( "hello" )" at bounding box center [489, 358] width 383 height 478
click at [18, 96] on div at bounding box center [18, 111] width 31 height 30
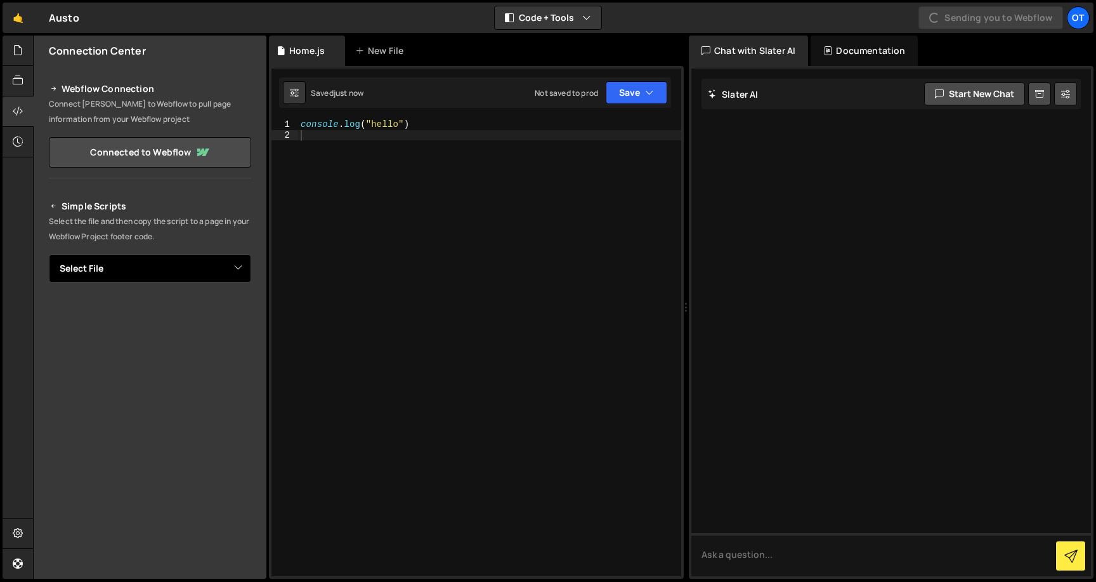
click at [119, 266] on select "Select File Home.js" at bounding box center [150, 268] width 202 height 28
select select "48500"
click at [49, 254] on select "Select File Home.js" at bounding box center [150, 268] width 202 height 28
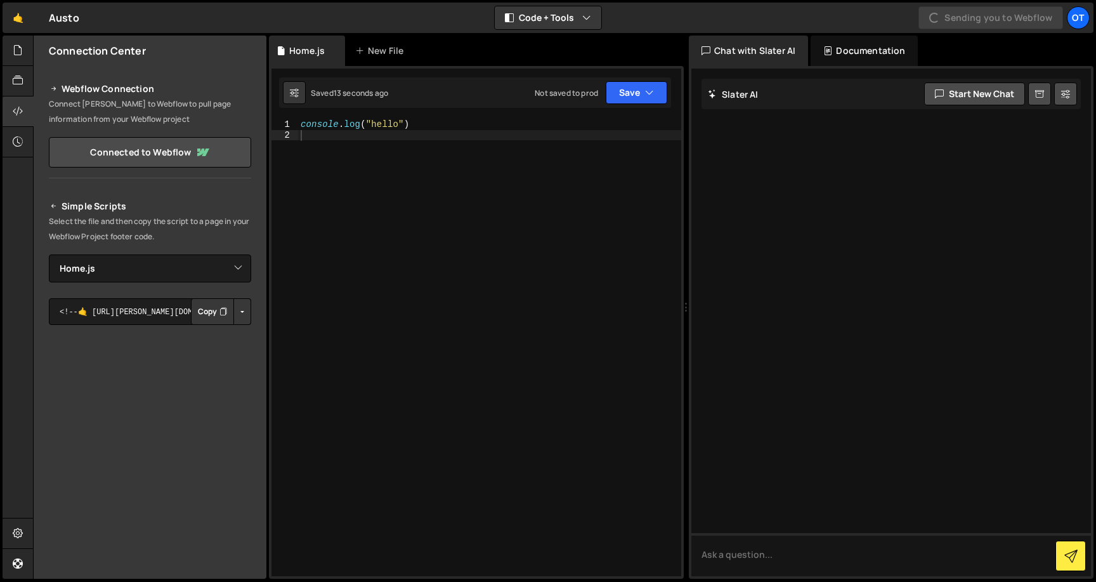
click at [239, 312] on button "Button group with nested dropdown" at bounding box center [242, 311] width 18 height 27
click at [188, 337] on link "Copy Staging js" at bounding box center [197, 336] width 105 height 18
click at [205, 313] on button "Copy" at bounding box center [212, 311] width 43 height 27
click at [159, 154] on link "Connected to Webflow" at bounding box center [150, 152] width 202 height 30
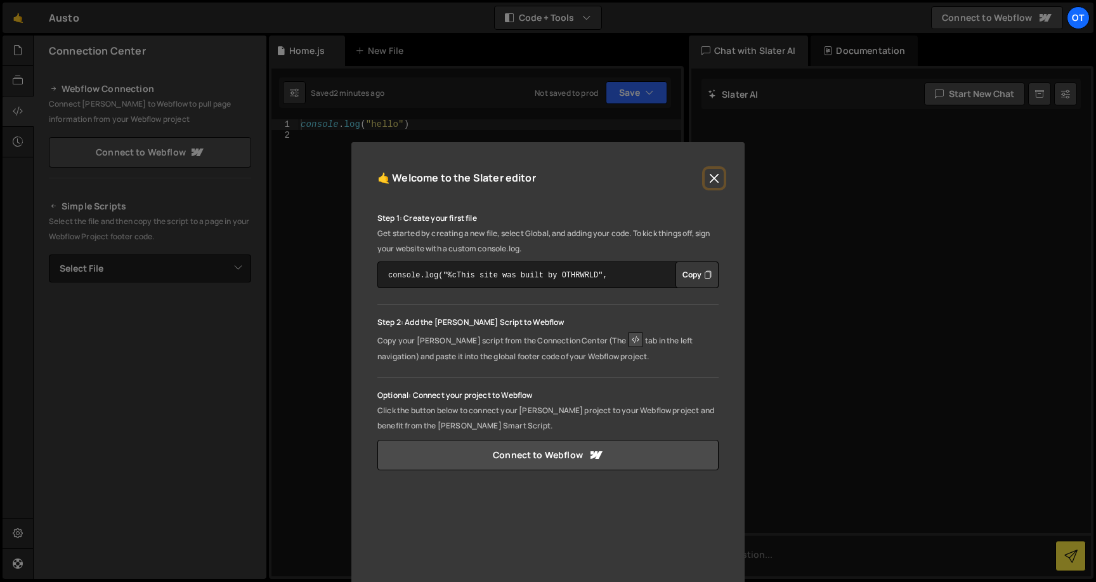
click at [707, 181] on button "Close" at bounding box center [714, 178] width 19 height 19
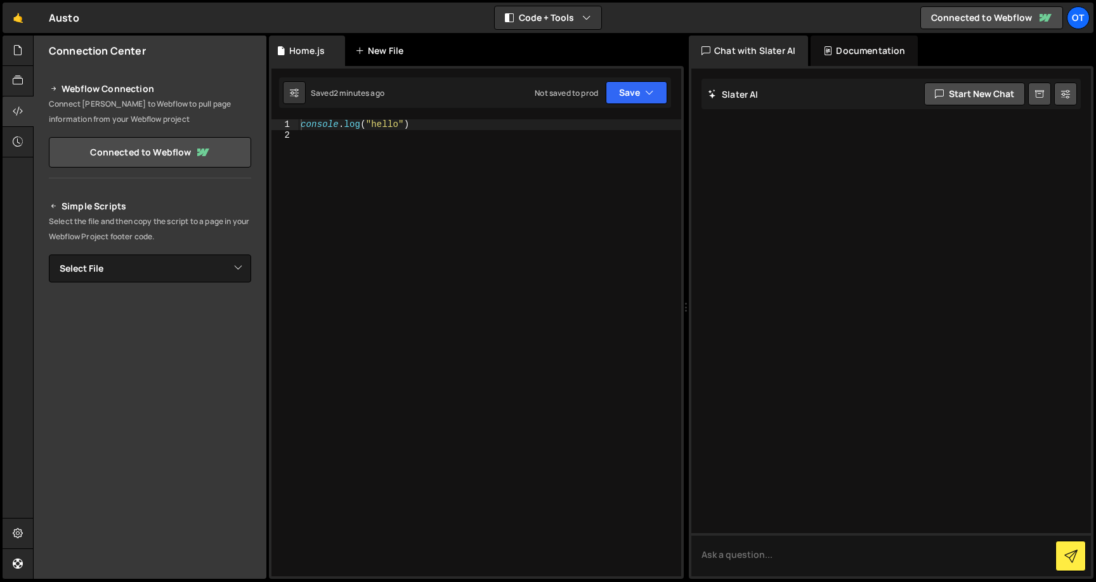
click at [383, 48] on div "New File" at bounding box center [381, 50] width 53 height 13
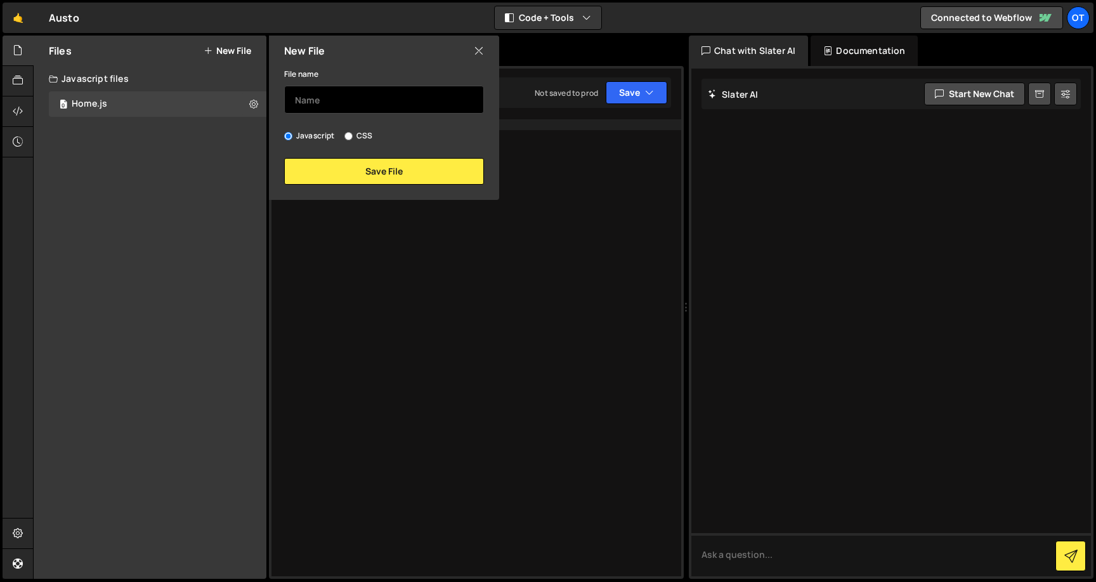
click at [335, 110] on input "text" at bounding box center [384, 100] width 200 height 28
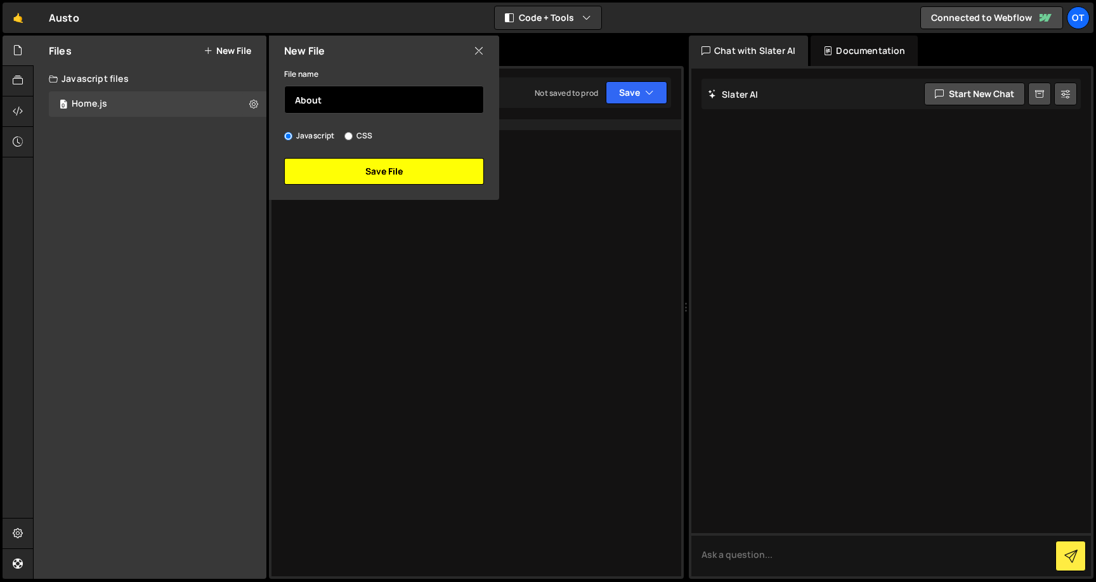
type input "About"
click at [407, 178] on button "Save File" at bounding box center [384, 171] width 200 height 27
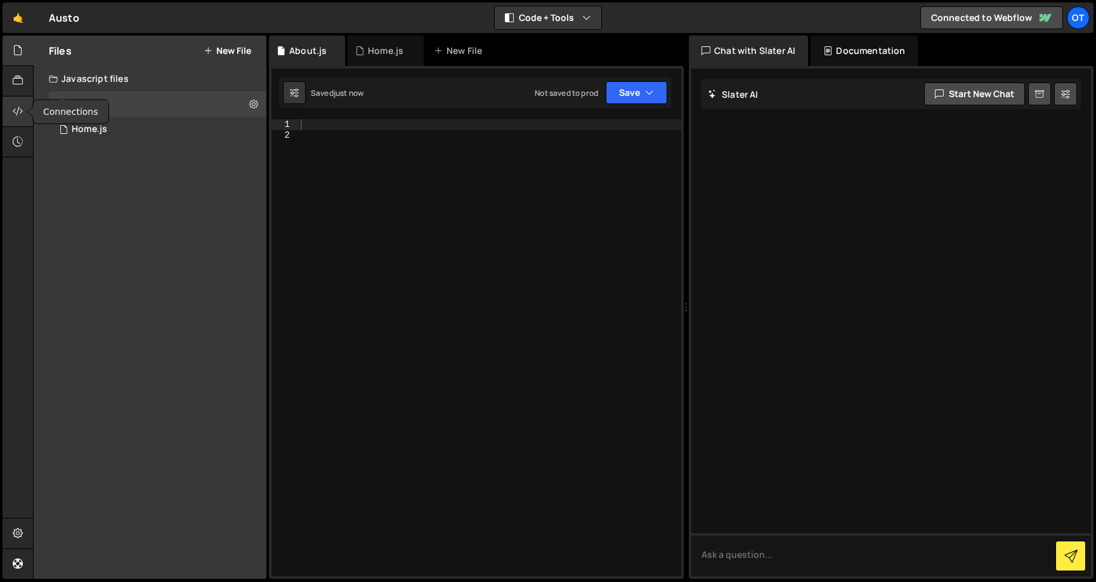
click at [11, 103] on div at bounding box center [18, 111] width 31 height 30
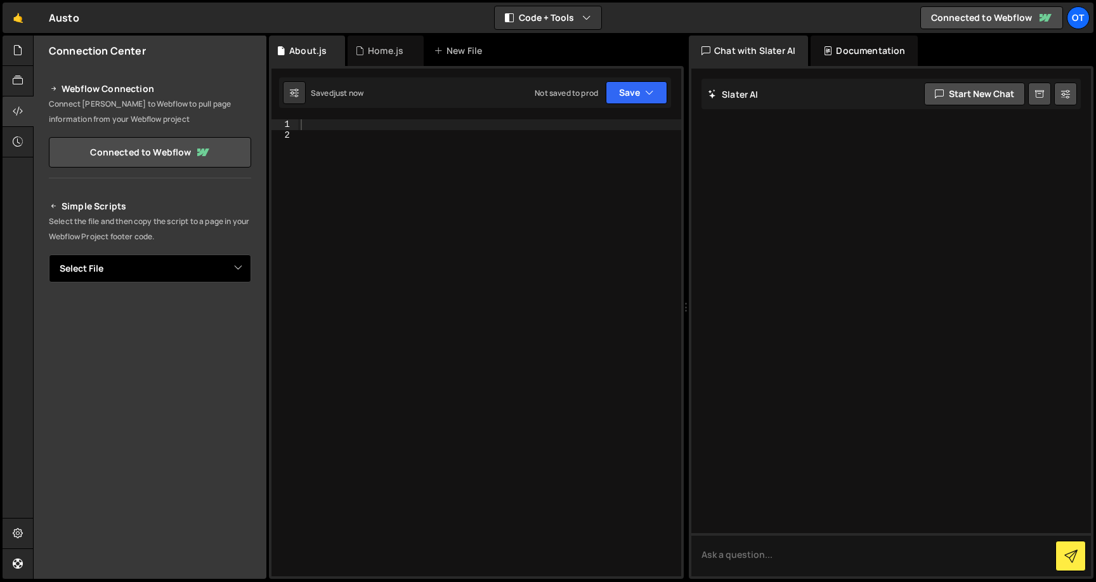
click at [148, 273] on select "Select File Home.js About.js" at bounding box center [150, 268] width 202 height 28
click at [472, 53] on div "New File" at bounding box center [460, 50] width 53 height 13
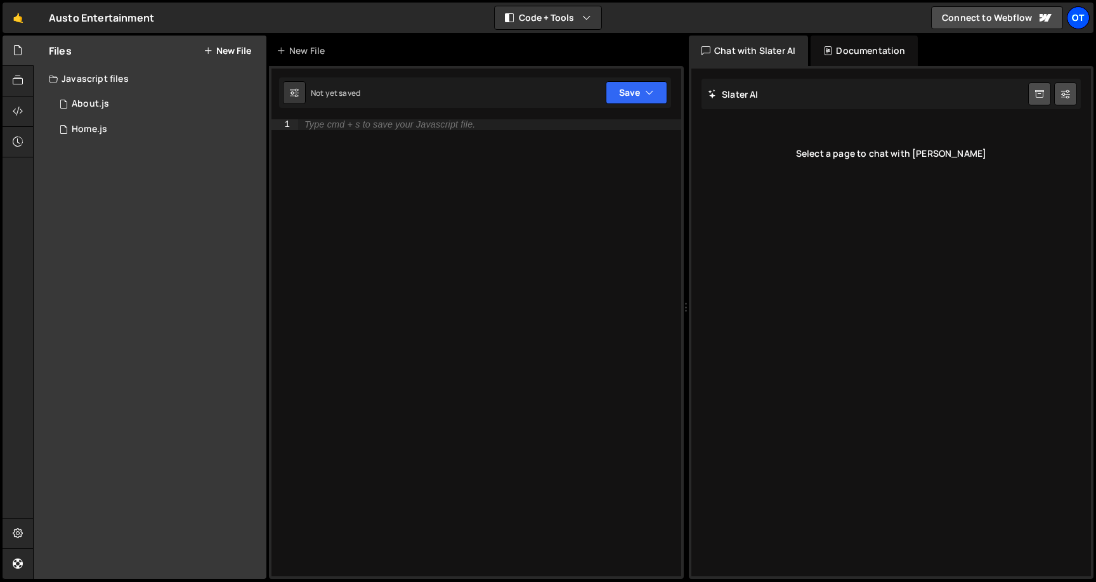
click at [1084, 8] on div "OT" at bounding box center [1078, 17] width 23 height 23
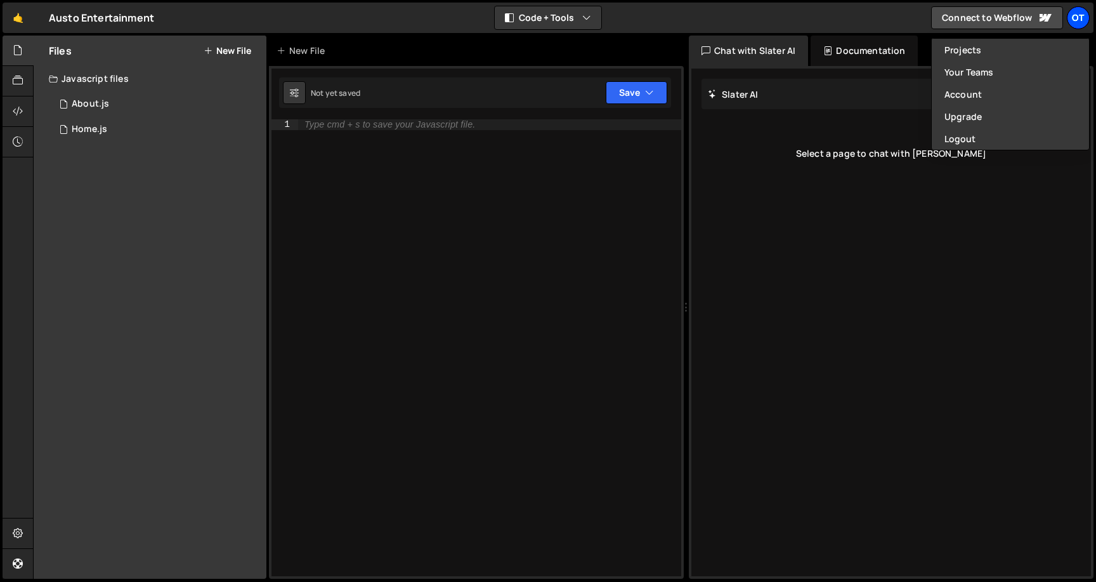
click at [1077, 22] on div "OT" at bounding box center [1078, 17] width 23 height 23
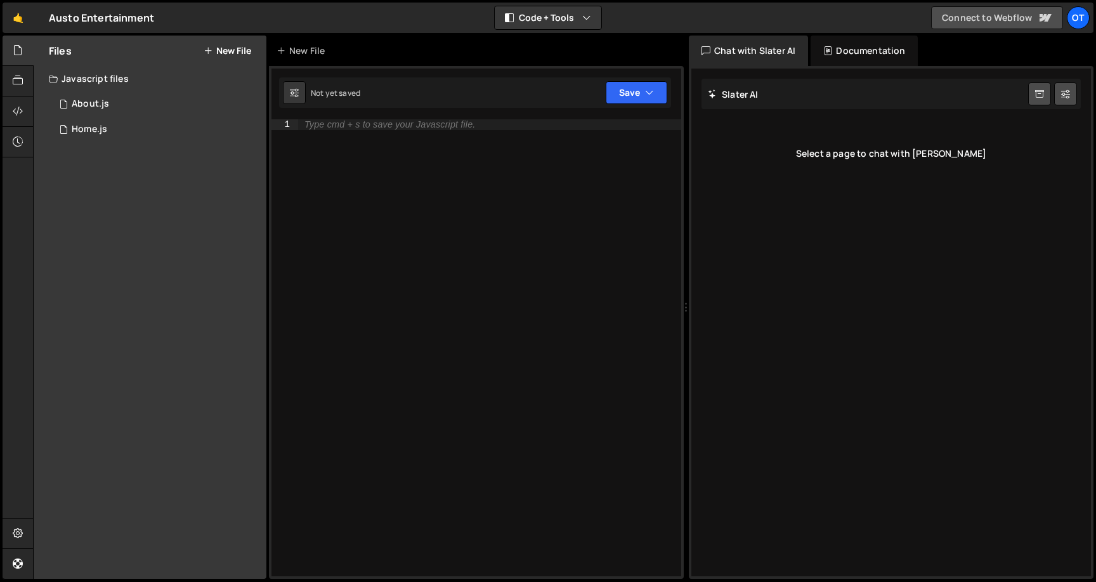
click at [1001, 16] on link "Connect to Webflow" at bounding box center [997, 17] width 132 height 23
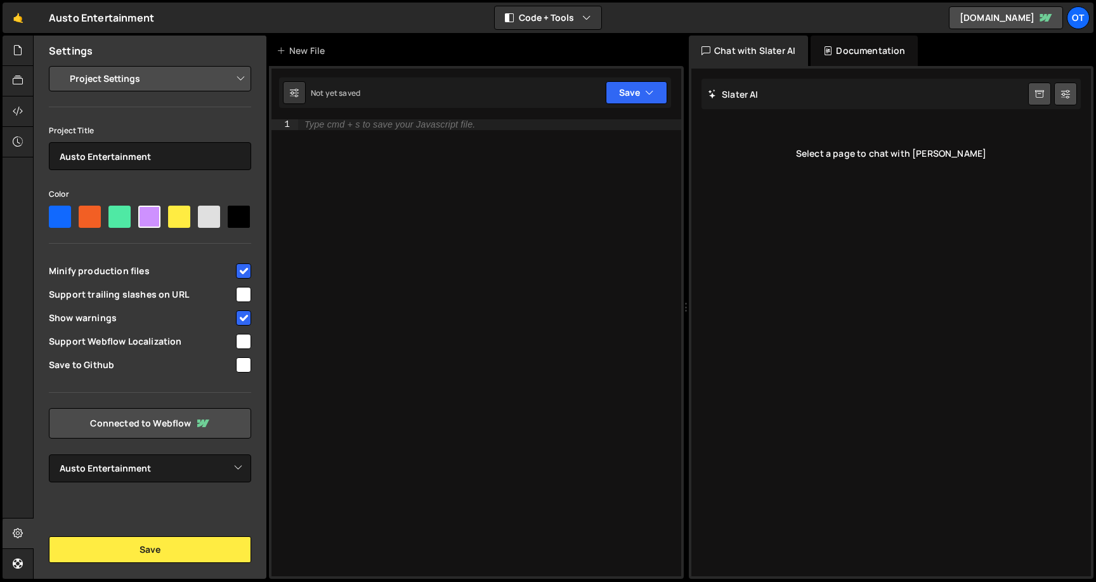
select select "68d563f4fd5681015e6537de"
click at [149, 554] on button "Save" at bounding box center [150, 549] width 202 height 27
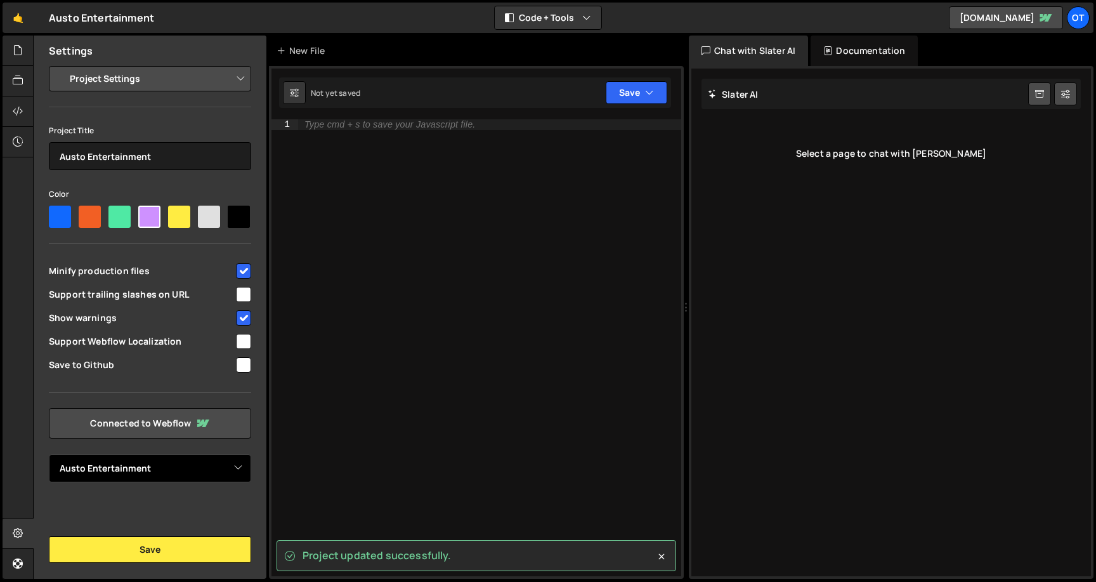
click at [150, 464] on select "Select Project Austo Entertainment" at bounding box center [150, 468] width 202 height 28
click at [11, 48] on div at bounding box center [18, 51] width 31 height 30
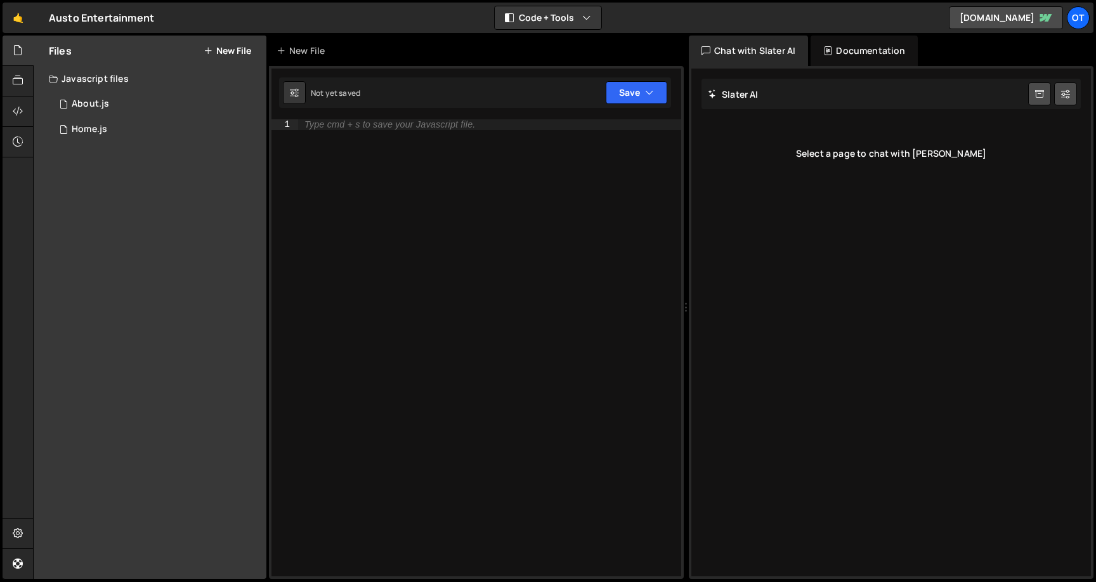
click at [245, 36] on div "Files New File" at bounding box center [150, 51] width 233 height 30
click at [237, 49] on button "New File" at bounding box center [228, 51] width 48 height 10
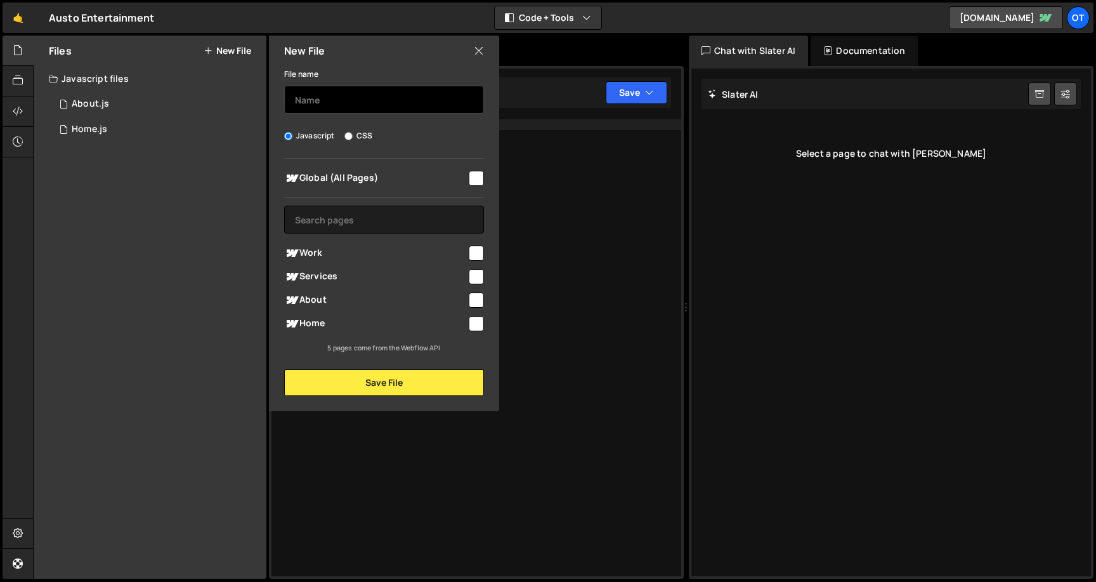
click at [342, 106] on input "text" at bounding box center [384, 100] width 200 height 28
type input "Work"
click at [479, 254] on input "checkbox" at bounding box center [476, 252] width 15 height 15
checkbox input "true"
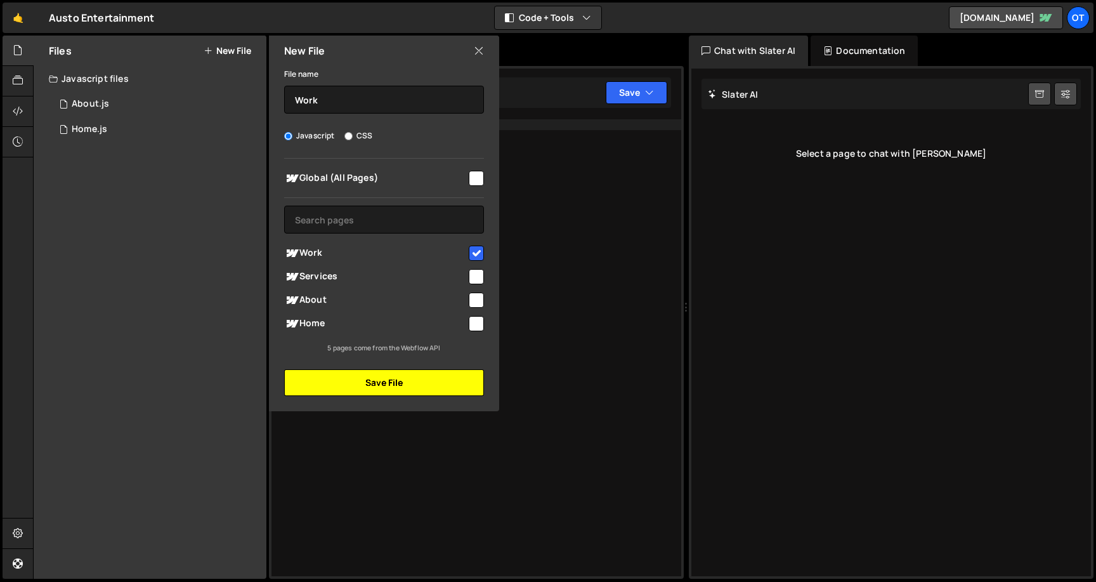
click at [415, 386] on button "Save File" at bounding box center [384, 382] width 200 height 27
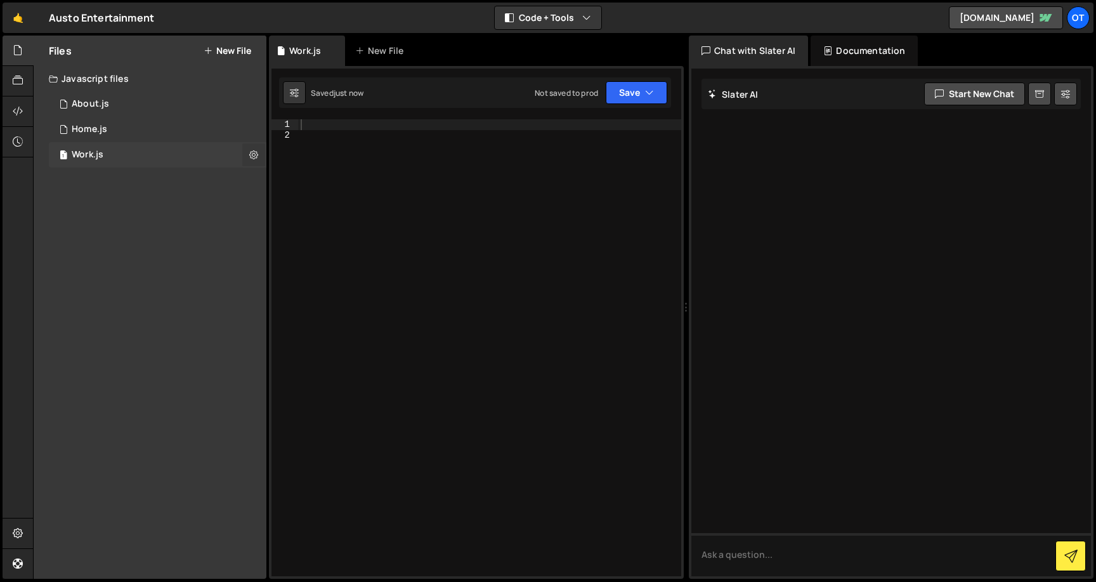
click at [254, 159] on icon at bounding box center [253, 154] width 9 height 12
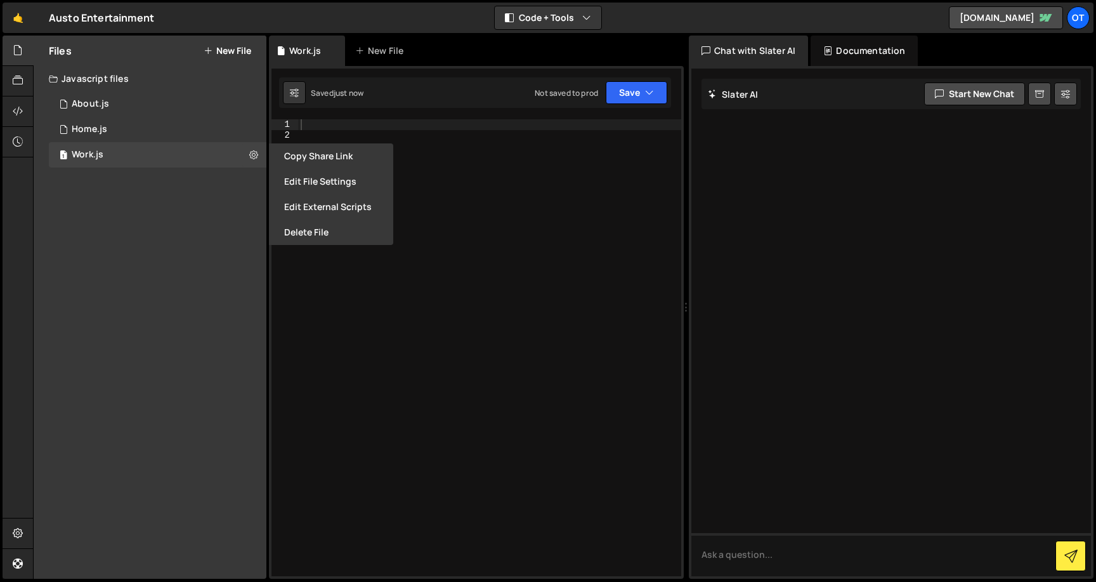
click at [183, 233] on div "Files New File Javascript files 0 About.js 0 0 Home.js 0 1 Work.js 0 CSS files …" at bounding box center [150, 307] width 233 height 543
click at [379, 327] on div at bounding box center [489, 358] width 383 height 478
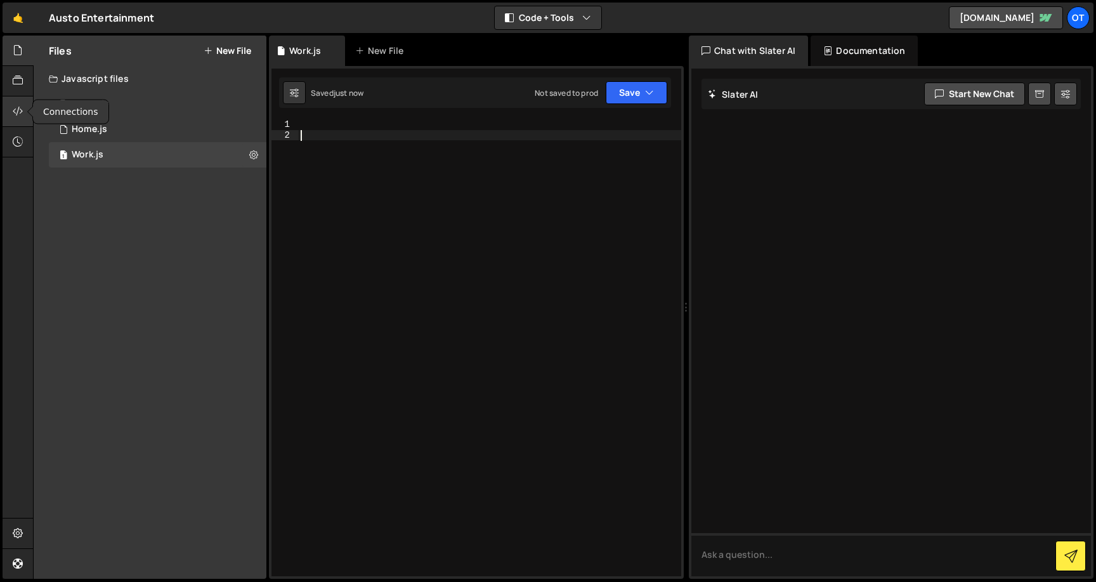
click at [25, 120] on div at bounding box center [18, 111] width 31 height 30
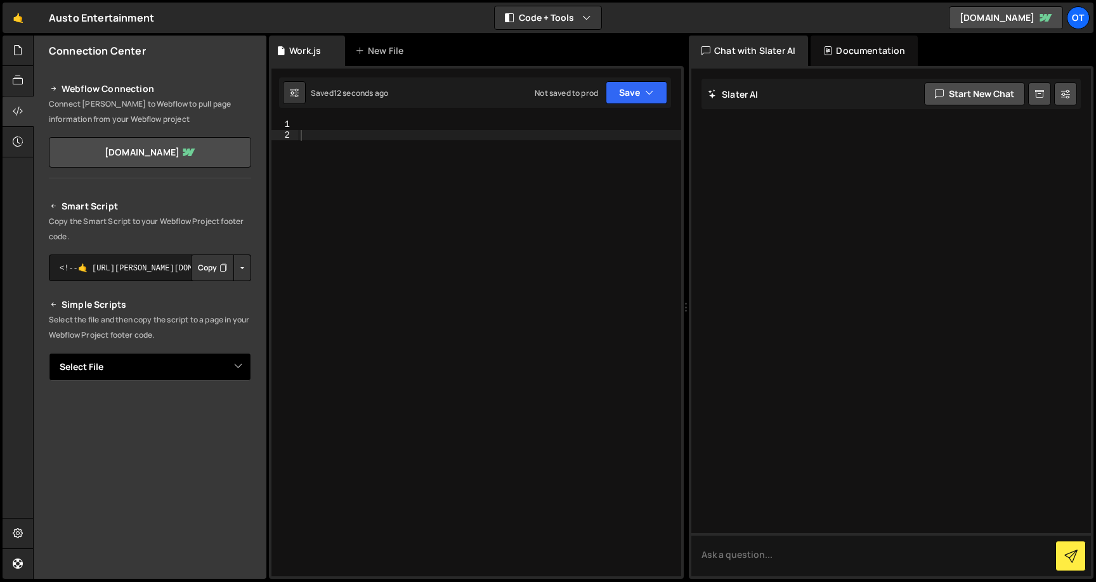
click at [171, 361] on select "Select File About.js Home.js Work.js" at bounding box center [150, 367] width 202 height 28
click at [173, 355] on select "Select File About.js Home.js Work.js" at bounding box center [150, 367] width 202 height 28
select select "48505"
click at [49, 353] on select "Select File About.js Home.js Work.js" at bounding box center [150, 367] width 202 height 28
click at [242, 263] on button "Button group with nested dropdown" at bounding box center [242, 267] width 18 height 27
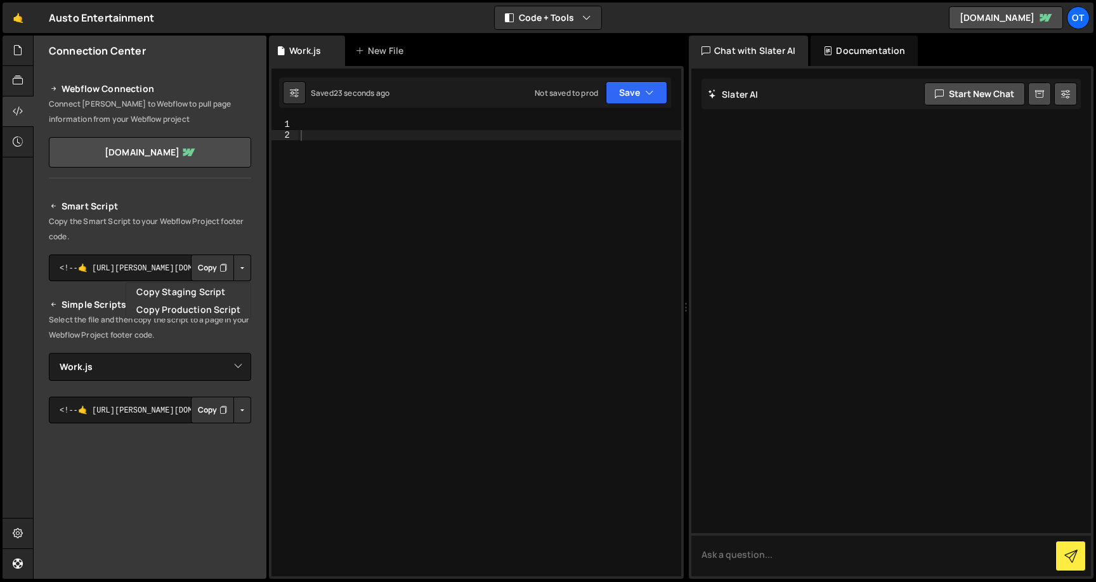
click at [241, 263] on button "Button group with nested dropdown" at bounding box center [242, 267] width 18 height 27
click at [191, 268] on button "Copy" at bounding box center [212, 267] width 43 height 27
click at [202, 405] on button "Copy" at bounding box center [212, 409] width 43 height 27
click at [332, 212] on div at bounding box center [489, 358] width 383 height 478
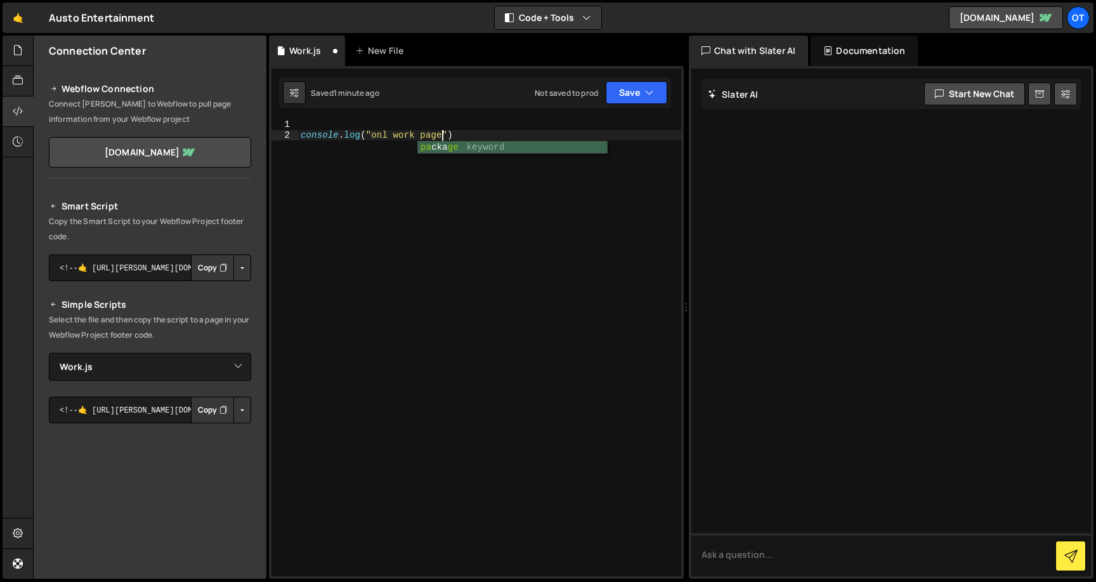
scroll to position [0, 9]
type textarea "console.log("onl work page"
click at [629, 98] on button "Save" at bounding box center [637, 92] width 62 height 23
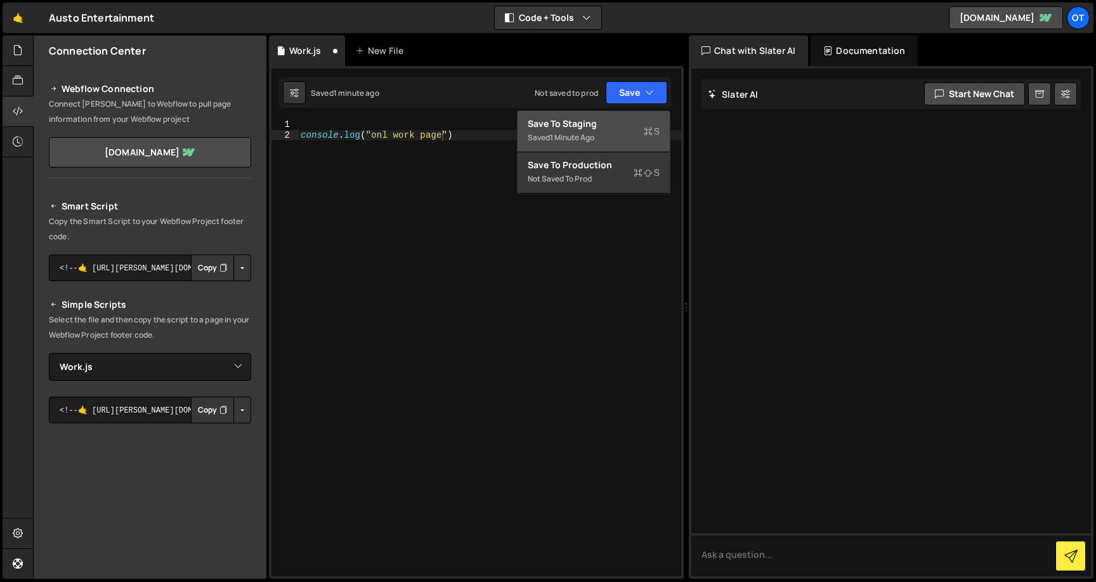
click at [615, 120] on div "Save to Staging S" at bounding box center [594, 123] width 132 height 13
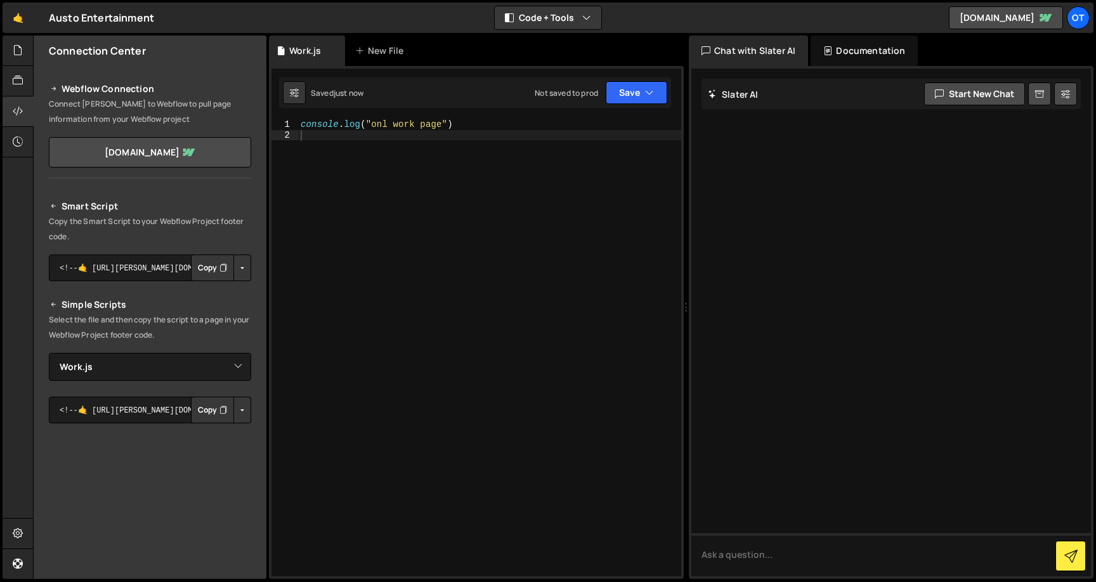
click at [235, 265] on button "Button group with nested dropdown" at bounding box center [242, 267] width 18 height 27
